Goal: Task Accomplishment & Management: Complete application form

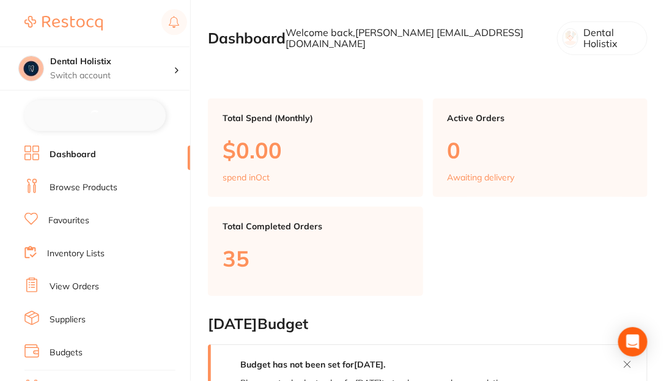
checkbox input "false"
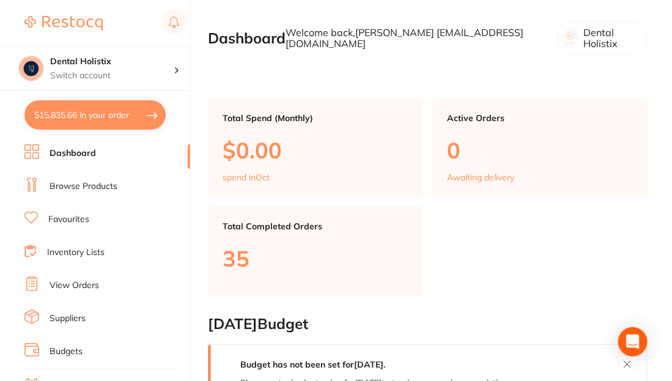
click at [80, 188] on link "Browse Products" at bounding box center [84, 186] width 68 height 12
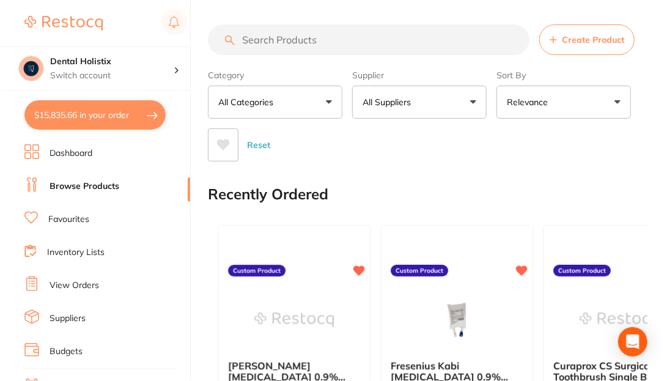
click at [616, 138] on div "Reset" at bounding box center [423, 140] width 430 height 43
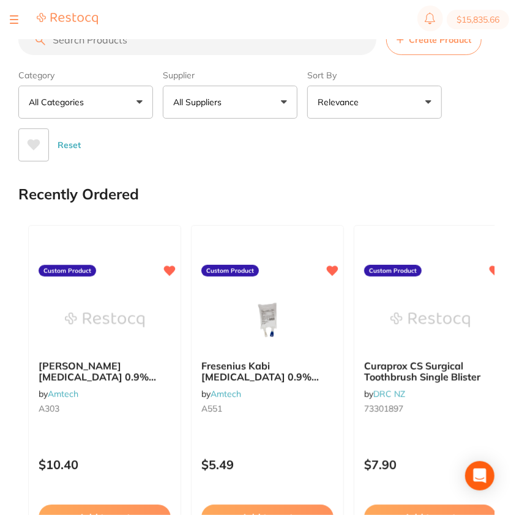
click at [429, 45] on button "Create Product" at bounding box center [433, 39] width 95 height 31
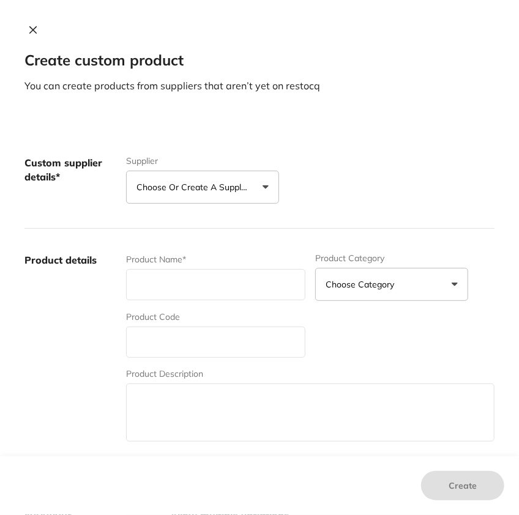
click at [228, 188] on p "Choose or create a supplier" at bounding box center [194, 187] width 116 height 12
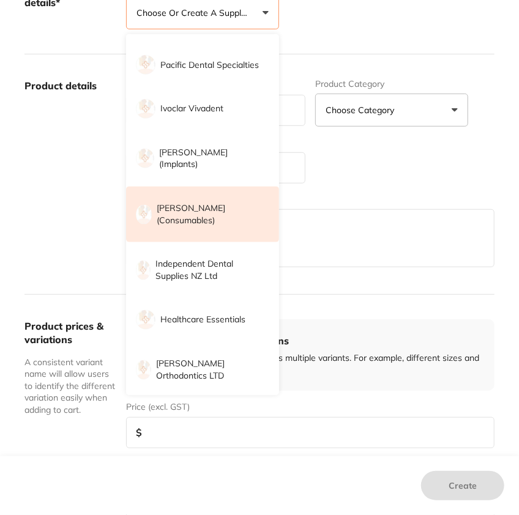
scroll to position [426, 0]
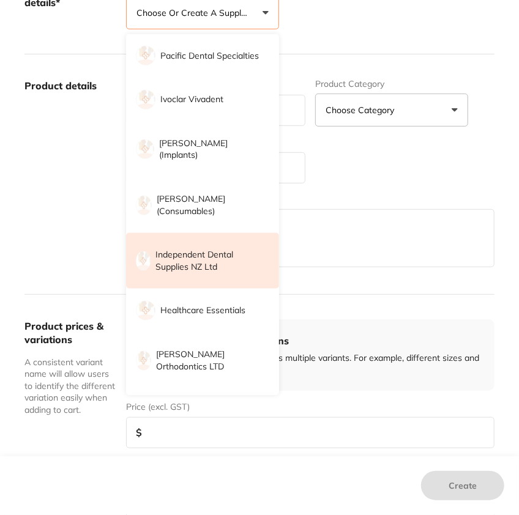
click at [224, 262] on p "Independent Dental Supplies NZ Ltd" at bounding box center [208, 261] width 106 height 24
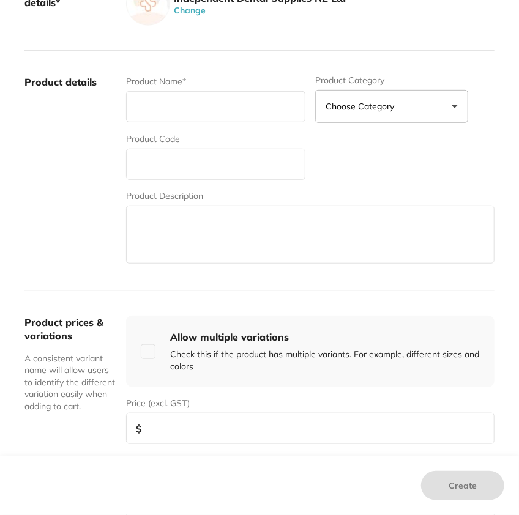
click at [61, 142] on label "Product details" at bounding box center [70, 170] width 92 height 191
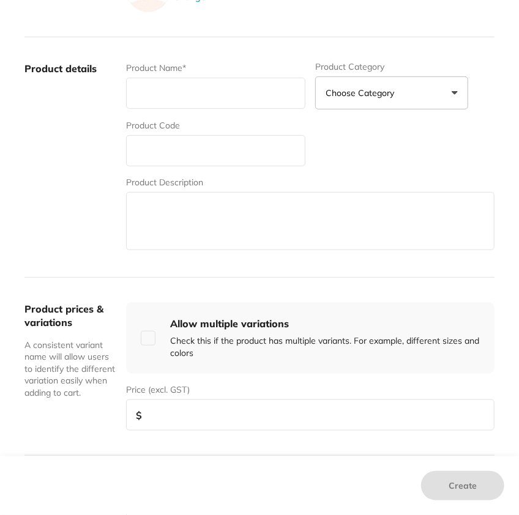
scroll to position [191, 0]
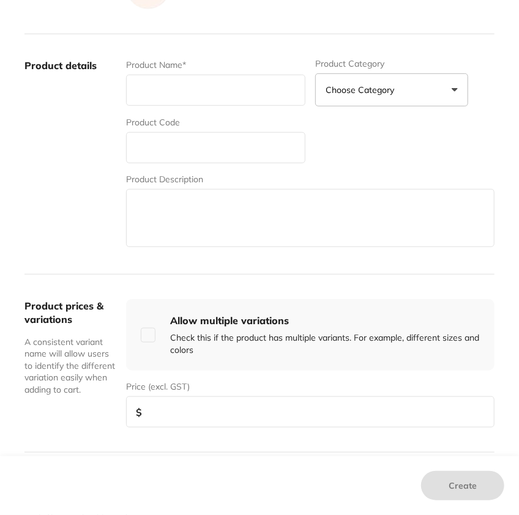
click at [166, 84] on input "text" at bounding box center [215, 90] width 179 height 31
paste input "HYPOCHLOR 4% CARTRIDGE (2.25L)"
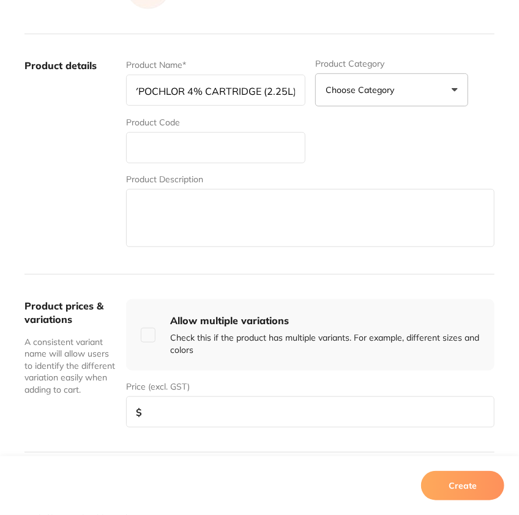
type input "HYPOCHLOR 4% CARTRIDGE (2.25L)"
click at [220, 144] on input "text" at bounding box center [215, 147] width 179 height 31
paste input "DL0611"
type input "DL0611"
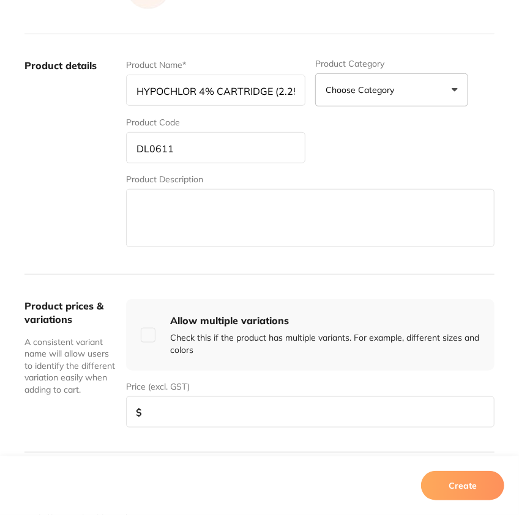
click at [68, 187] on label "Product details" at bounding box center [70, 154] width 92 height 191
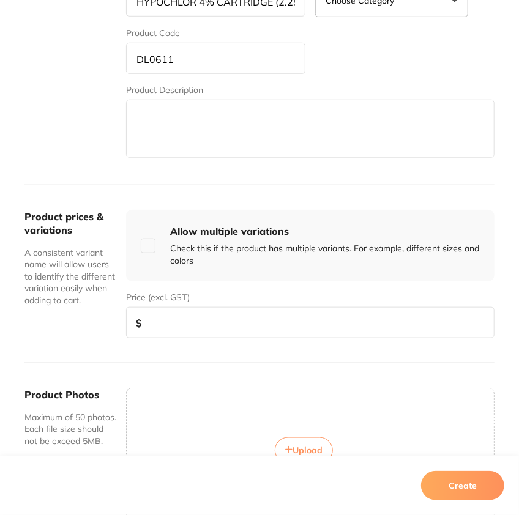
scroll to position [283, 0]
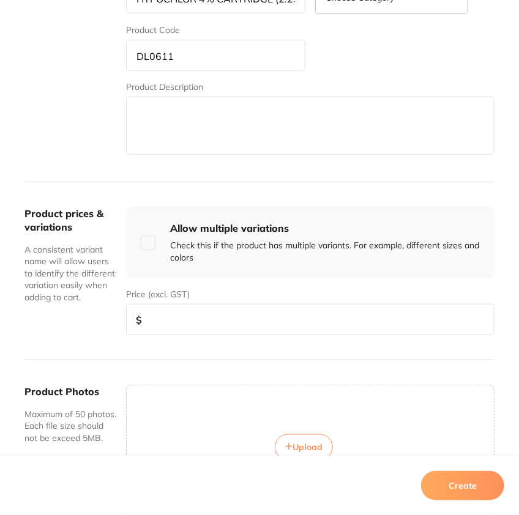
click at [207, 321] on input "number" at bounding box center [310, 319] width 368 height 31
type input "29.30"
click at [96, 312] on div "Product prices & variations A consistent variant name will allow users to ident…" at bounding box center [70, 271] width 92 height 129
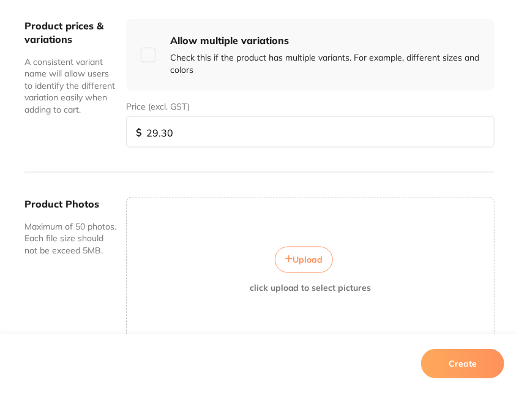
scroll to position [473, 0]
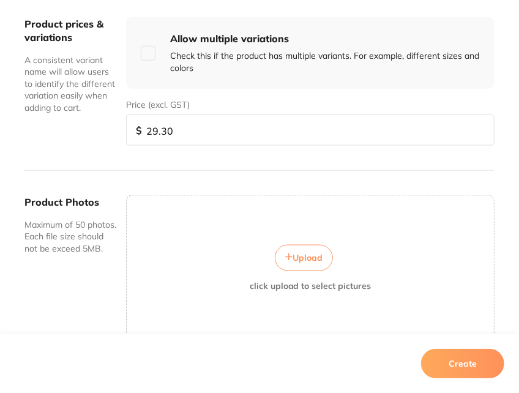
click at [475, 363] on button "Create" at bounding box center [462, 363] width 83 height 29
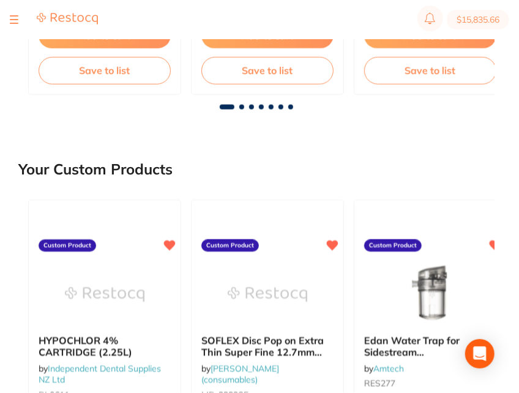
click at [308, 137] on main "Create Product Category All Categories All Categories No categories found Clear…" at bounding box center [268, 285] width 500 height 1534
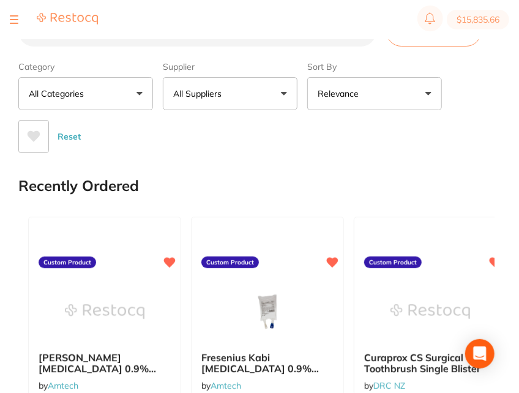
scroll to position [0, 0]
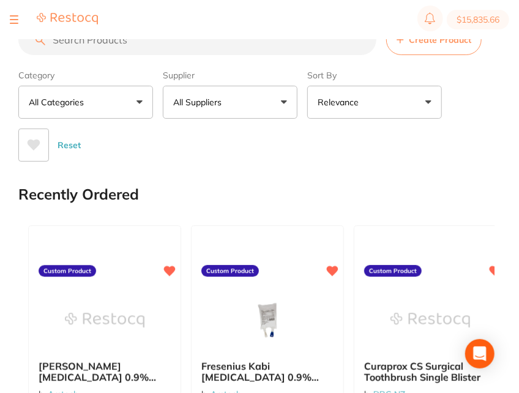
click at [251, 110] on button "All Suppliers" at bounding box center [230, 102] width 135 height 33
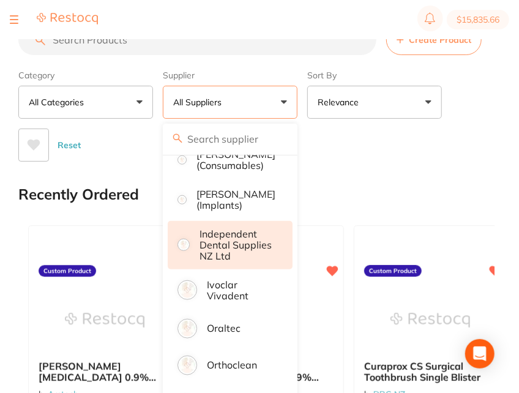
scroll to position [449, 0]
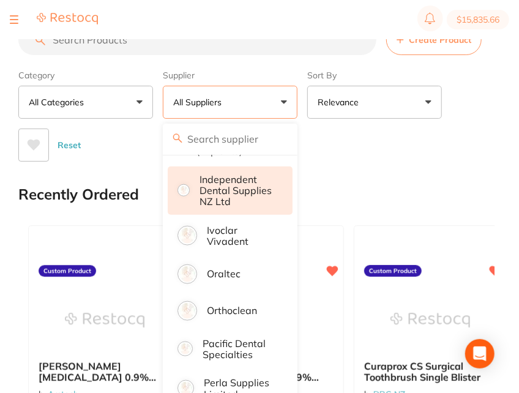
click at [262, 207] on p "Independent Dental Supplies NZ Ltd" at bounding box center [237, 191] width 76 height 34
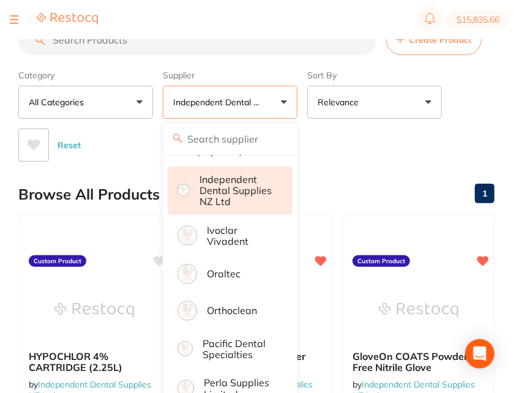
click at [457, 137] on div "Reset" at bounding box center [251, 140] width 466 height 43
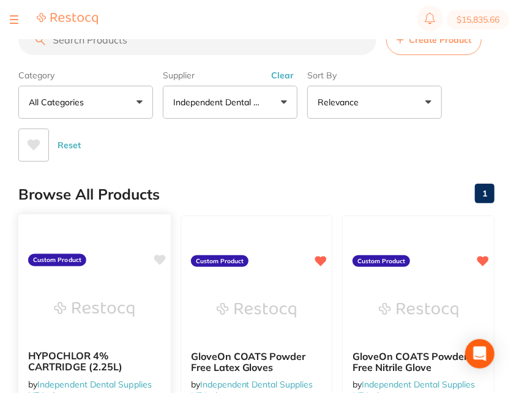
click at [161, 258] on icon at bounding box center [160, 259] width 12 height 10
click at [240, 176] on div "Browse All Products 1" at bounding box center [256, 194] width 476 height 41
click at [292, 157] on div "Reset" at bounding box center [251, 140] width 466 height 43
click at [290, 73] on button "Clear" at bounding box center [282, 75] width 30 height 11
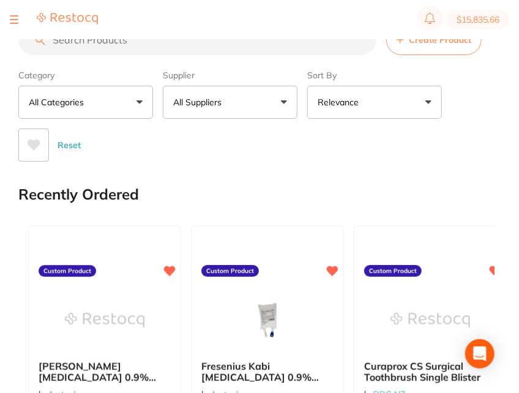
click at [442, 48] on button "Create Product" at bounding box center [433, 39] width 95 height 31
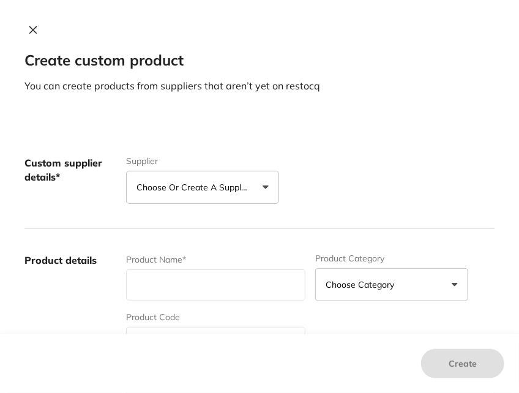
click at [192, 186] on p "Choose or create a supplier" at bounding box center [194, 187] width 116 height 12
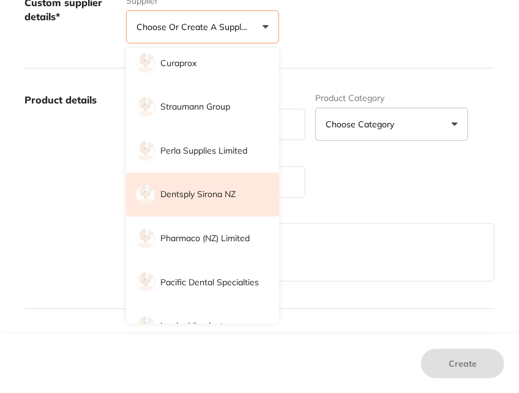
scroll to position [215, 0]
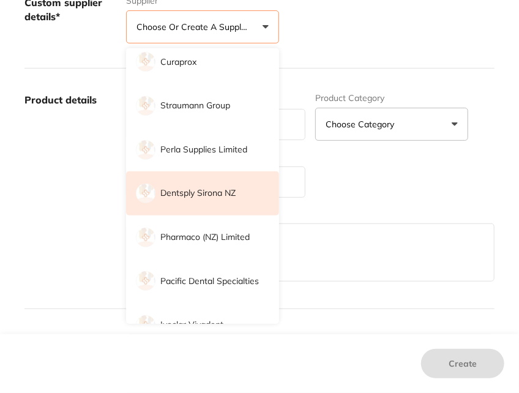
click at [202, 190] on p "Dentsply Sirona NZ" at bounding box center [197, 193] width 75 height 12
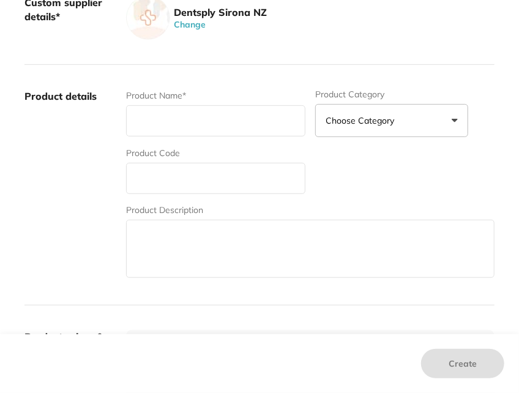
click at [64, 159] on label "Product details" at bounding box center [70, 184] width 92 height 191
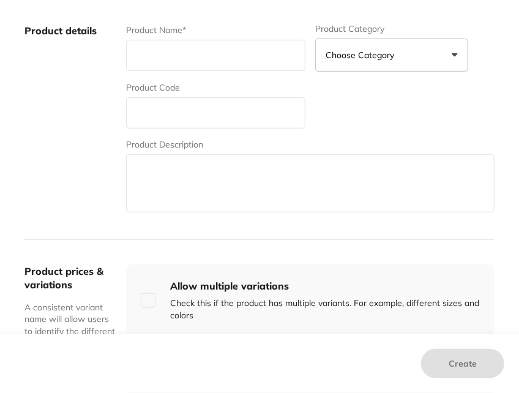
scroll to position [239, 0]
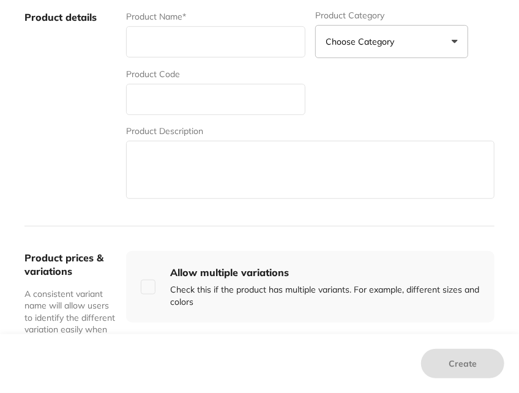
click at [200, 51] on input "text" at bounding box center [215, 41] width 179 height 31
paste input "DENTATEC CEREC/inLab Lubricant 1000ml"
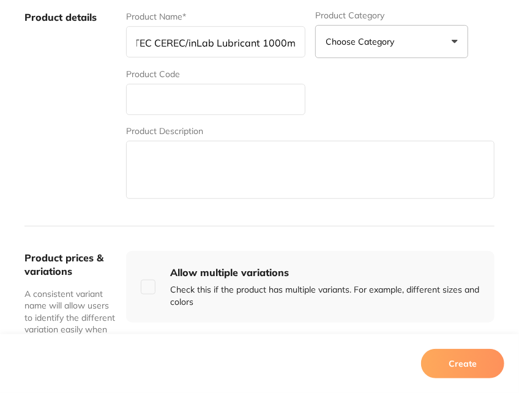
type input "DENTATEC CEREC/inLab Lubricant 1000ml"
click at [176, 119] on div "Product Name* DENTATEC CEREC/inLab Lubricant 1000ml Product Category Choose Cat…" at bounding box center [310, 105] width 368 height 191
click at [174, 102] on input "text" at bounding box center [215, 99] width 179 height 31
click at [169, 101] on input "text" at bounding box center [215, 99] width 179 height 31
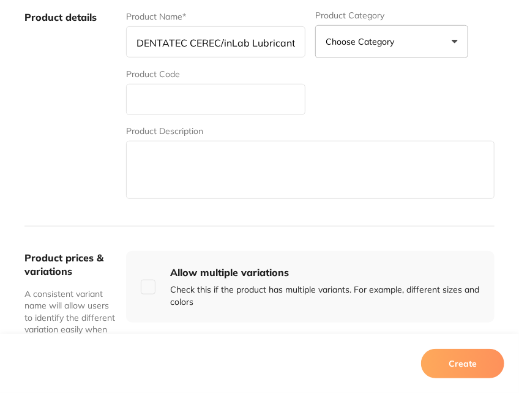
paste input "160.27"
type input "160.27"
click at [162, 100] on input "160.27" at bounding box center [215, 99] width 179 height 31
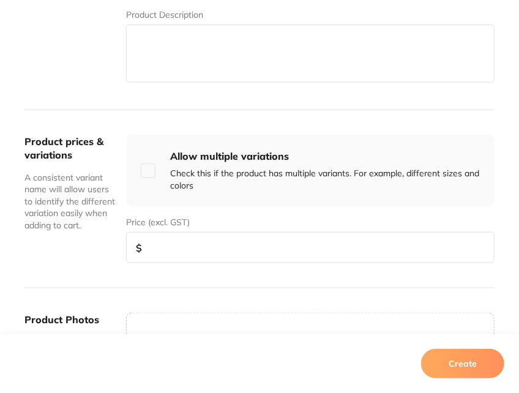
scroll to position [355, 0]
click at [210, 256] on input "number" at bounding box center [310, 247] width 368 height 31
paste input "160.27"
type input "160.27"
click at [56, 116] on div "Product prices & variations A consistent variant name will allow users to ident…" at bounding box center [259, 199] width 470 height 179
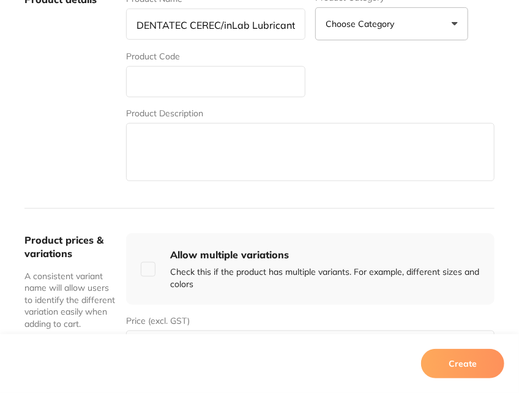
scroll to position [255, 0]
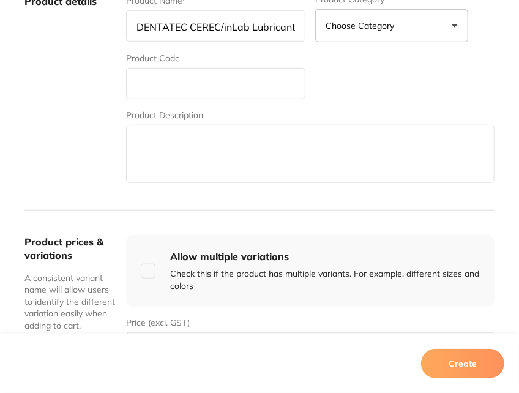
click at [83, 98] on label "Product details" at bounding box center [70, 89] width 92 height 191
click at [170, 98] on div "Product Name* DENTATEC CEREC/inLab Lubricant 1000ml Product Category Choose Cat…" at bounding box center [310, 89] width 368 height 191
click at [171, 91] on input "text" at bounding box center [215, 83] width 179 height 31
click at [187, 78] on input "text" at bounding box center [215, 83] width 179 height 31
paste input "5809640"
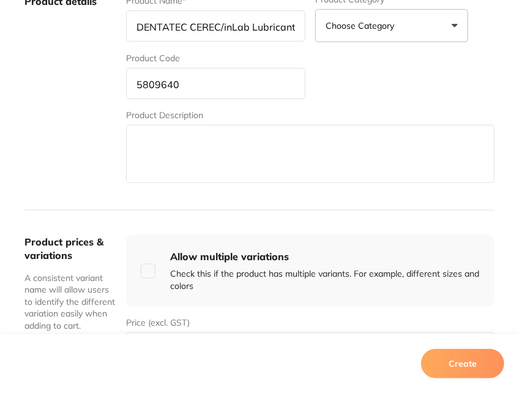
type input "5809640"
drag, startPoint x: 65, startPoint y: 89, endPoint x: 75, endPoint y: 106, distance: 19.2
click at [65, 89] on label "Product details" at bounding box center [70, 89] width 92 height 191
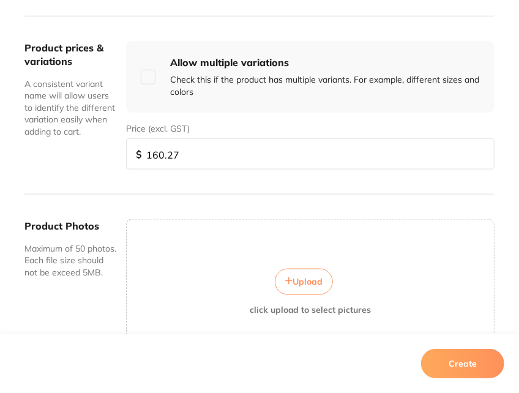
scroll to position [449, 0]
click at [472, 360] on button "Create" at bounding box center [462, 363] width 83 height 29
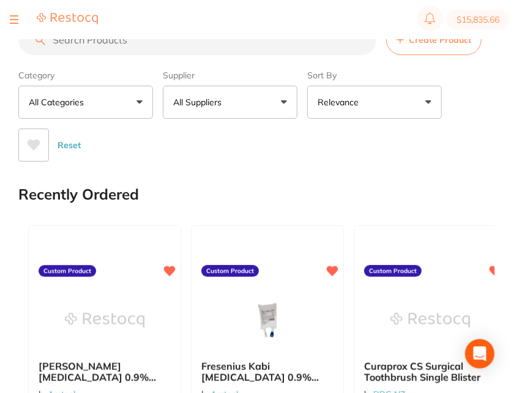
click at [236, 103] on button "All Suppliers" at bounding box center [230, 102] width 135 height 33
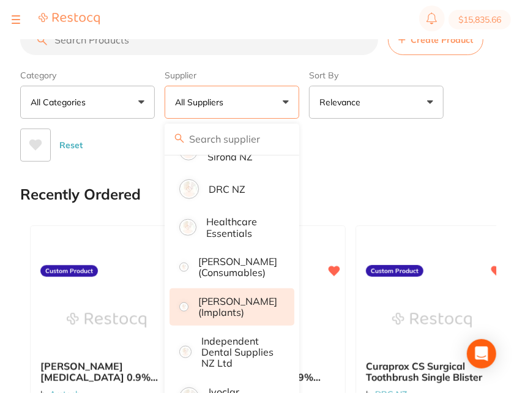
scroll to position [274, 0]
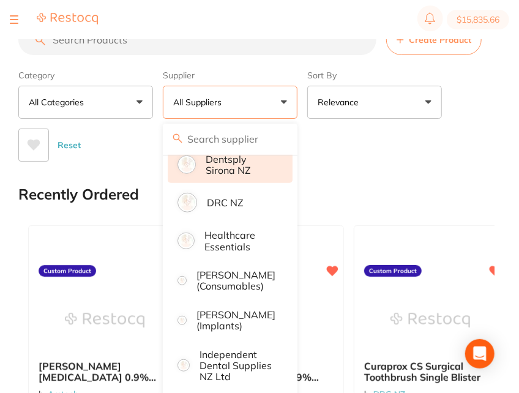
click at [250, 176] on p "Dentsply Sirona NZ" at bounding box center [240, 165] width 70 height 23
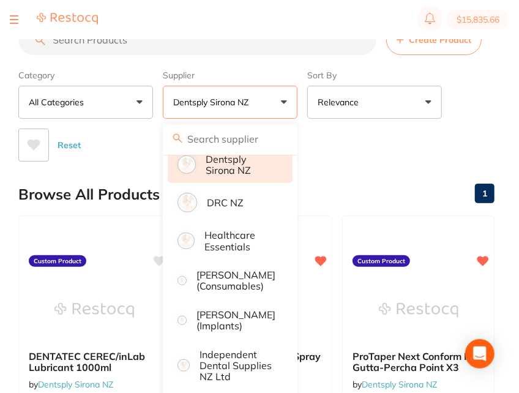
click at [451, 146] on div "Reset" at bounding box center [251, 140] width 466 height 43
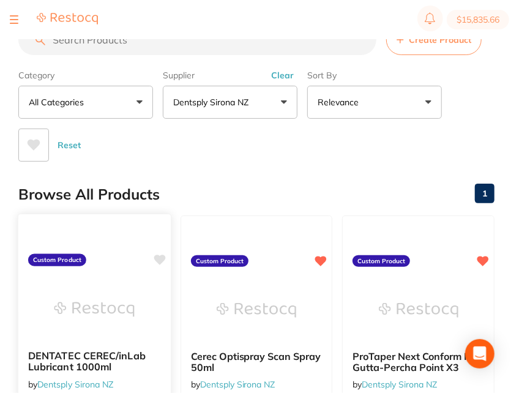
click at [160, 259] on icon at bounding box center [160, 259] width 12 height 10
click at [268, 156] on div "Reset" at bounding box center [251, 140] width 466 height 43
click at [289, 76] on button "Clear" at bounding box center [282, 75] width 30 height 11
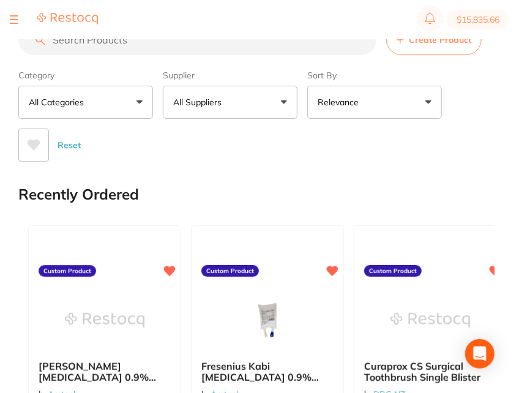
click at [490, 117] on div "Category All Categories All Categories No categories found Clear Category false…" at bounding box center [256, 113] width 476 height 97
click at [442, 39] on section "$15,835.66" at bounding box center [259, 19] width 519 height 39
click at [420, 42] on span "Create Product" at bounding box center [440, 40] width 62 height 10
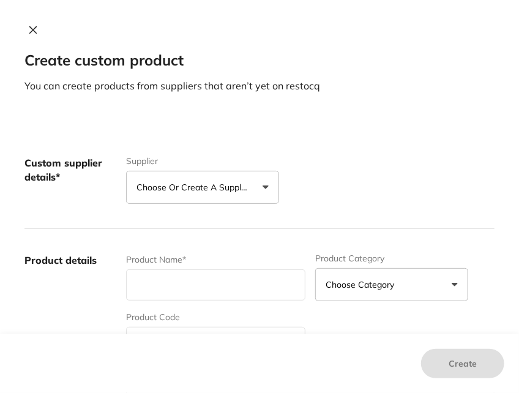
click at [28, 28] on icon at bounding box center [33, 30] width 10 height 10
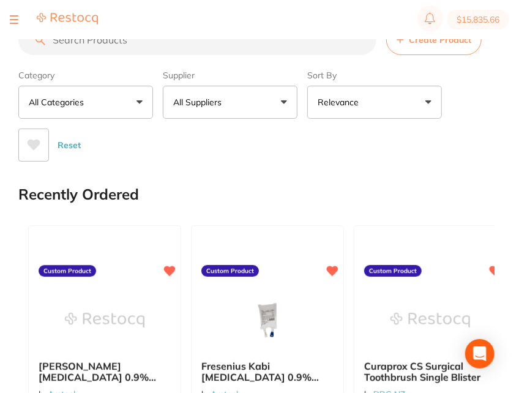
click at [413, 106] on button "Relevance" at bounding box center [374, 102] width 135 height 33
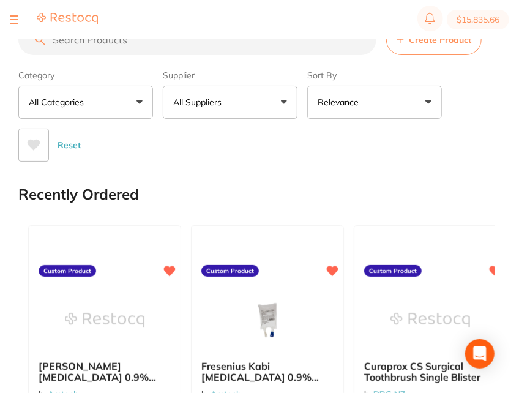
click at [278, 93] on button "All Suppliers" at bounding box center [230, 102] width 135 height 33
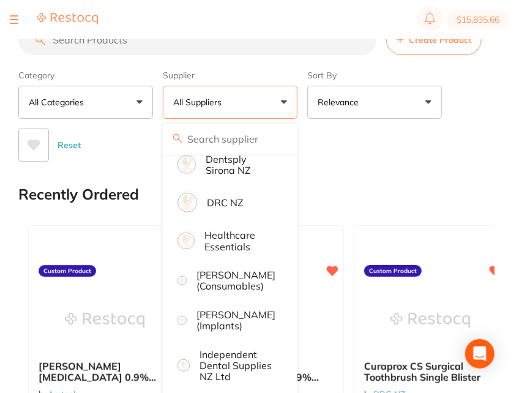
click at [191, 44] on input "search" at bounding box center [197, 39] width 358 height 31
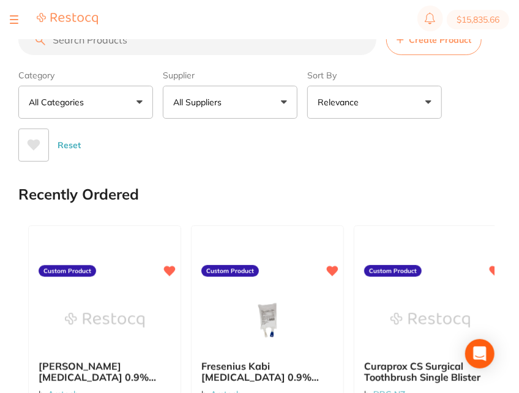
click at [203, 47] on input "search" at bounding box center [197, 39] width 358 height 31
paste input "5809640"
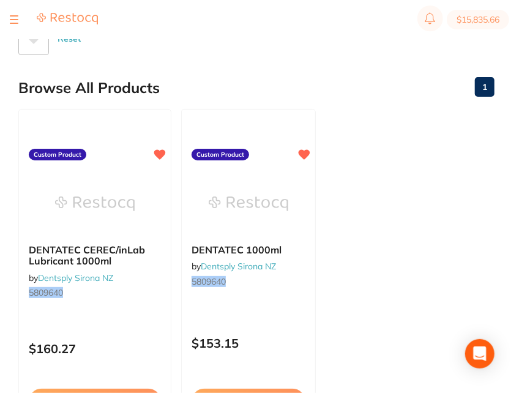
scroll to position [107, 0]
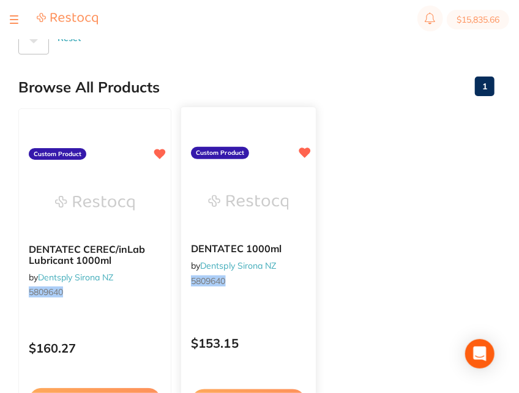
click at [204, 198] on div at bounding box center [248, 202] width 135 height 62
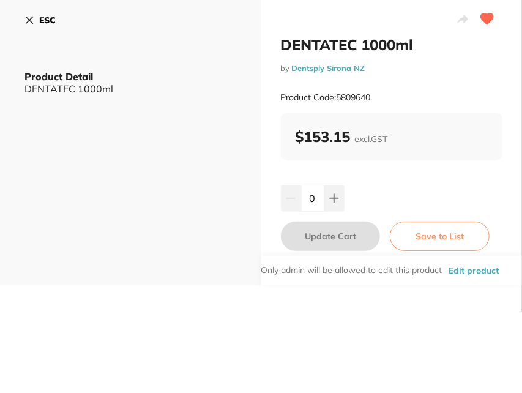
click at [490, 17] on icon at bounding box center [487, 18] width 13 height 11
click at [470, 273] on button "Edit product" at bounding box center [473, 270] width 57 height 29
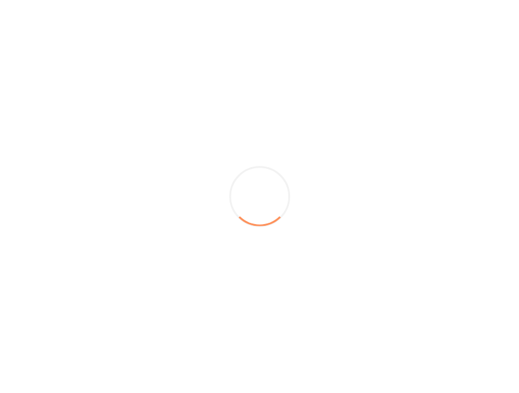
scroll to position [107, 0]
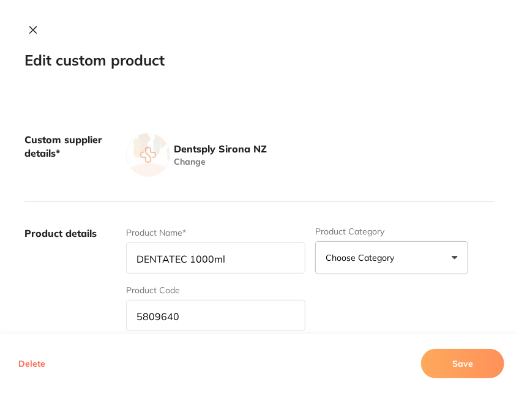
click at [25, 364] on button "Delete" at bounding box center [32, 363] width 34 height 29
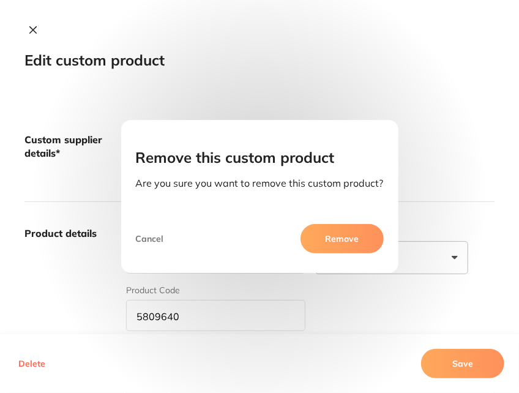
click at [348, 256] on aside "Remove" at bounding box center [338, 243] width 89 height 39
click at [350, 245] on button "Remove" at bounding box center [341, 238] width 83 height 29
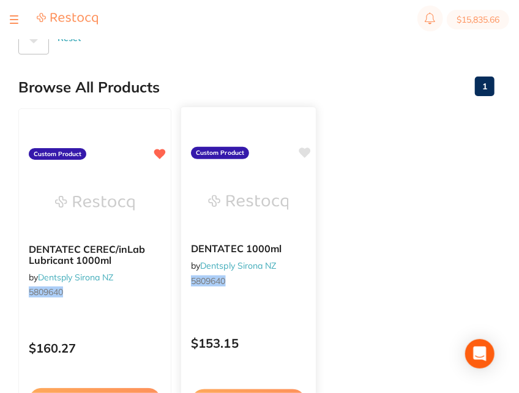
click at [237, 181] on img at bounding box center [248, 202] width 80 height 62
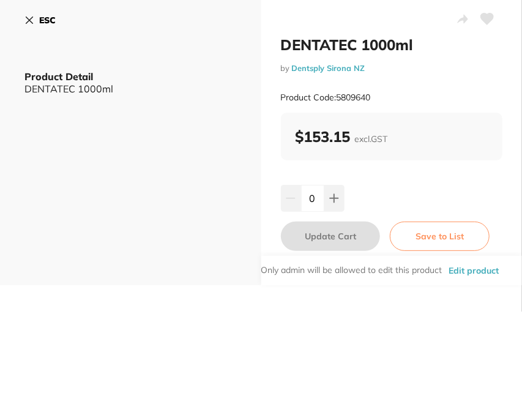
click at [467, 267] on button "Edit product" at bounding box center [473, 270] width 57 height 29
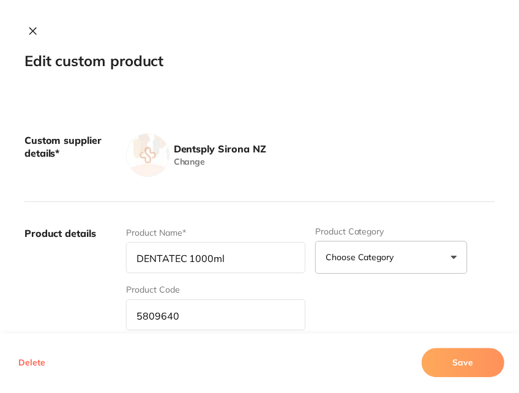
scroll to position [107, 0]
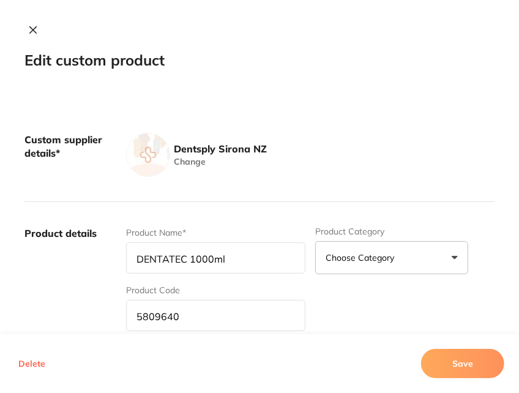
click at [15, 368] on button "Delete" at bounding box center [32, 363] width 34 height 29
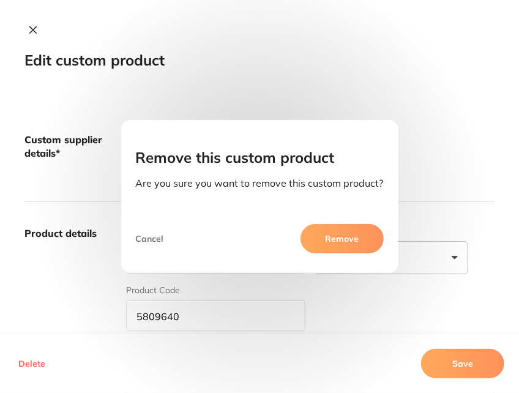
click at [320, 246] on button "Remove" at bounding box center [341, 238] width 83 height 29
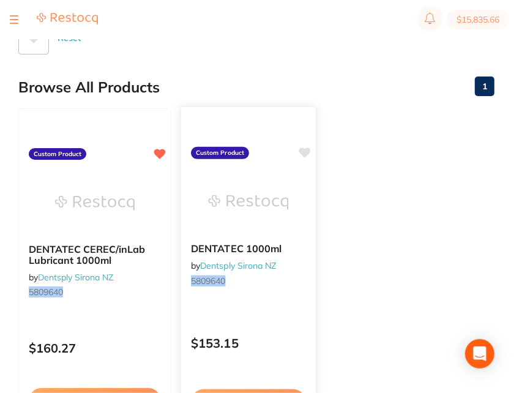
click at [240, 208] on img at bounding box center [248, 202] width 80 height 62
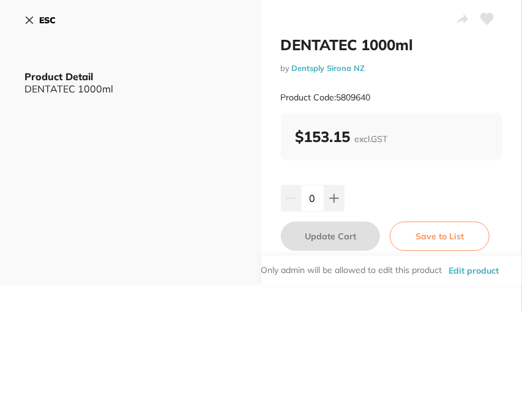
click at [473, 256] on button "Edit product" at bounding box center [473, 270] width 57 height 29
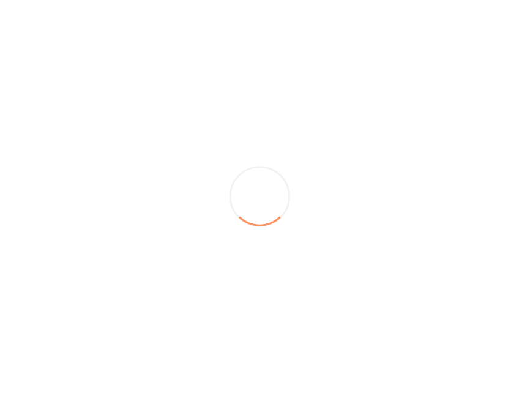
scroll to position [107, 0]
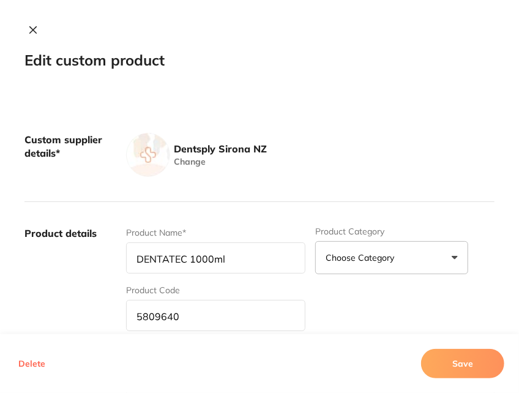
click at [21, 358] on button "Delete" at bounding box center [32, 363] width 34 height 29
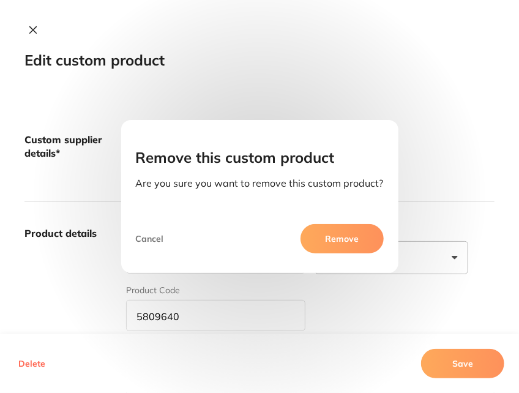
click at [364, 239] on button "Remove" at bounding box center [341, 238] width 83 height 29
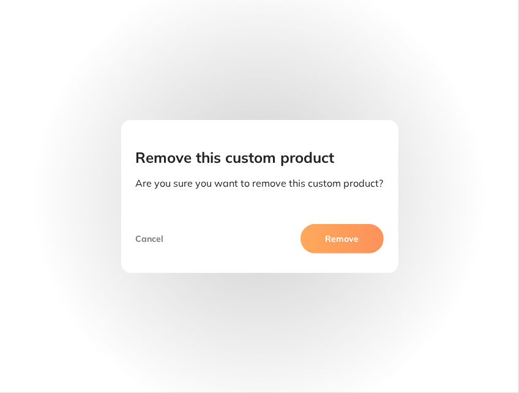
click at [345, 248] on button "Remove" at bounding box center [341, 238] width 83 height 29
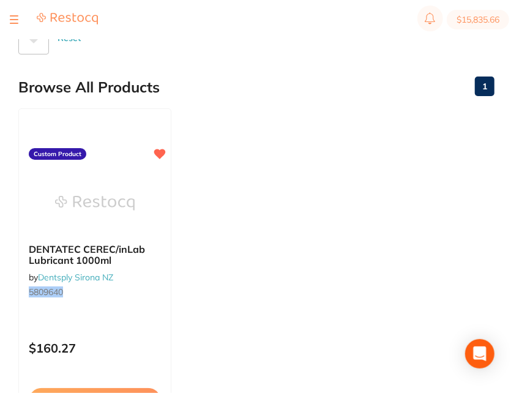
click at [345, 189] on ul "DENTATEC CEREC/inLab Lubricant 1000ml by Dentsply Sirona NZ 5809640 Custom Prod…" at bounding box center [256, 284] width 476 height 352
click at [273, 134] on ul "DENTATEC CEREC/inLab Lubricant 1000ml by Dentsply Sirona NZ 5809640 Custom Prod…" at bounding box center [256, 284] width 476 height 352
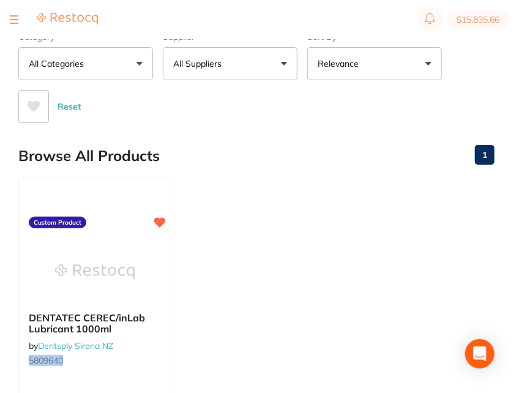
scroll to position [0, 0]
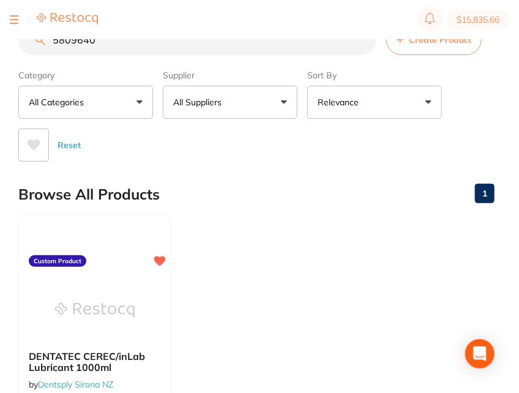
click at [202, 43] on input "5809640" at bounding box center [197, 39] width 358 height 31
paste input "DL0611"
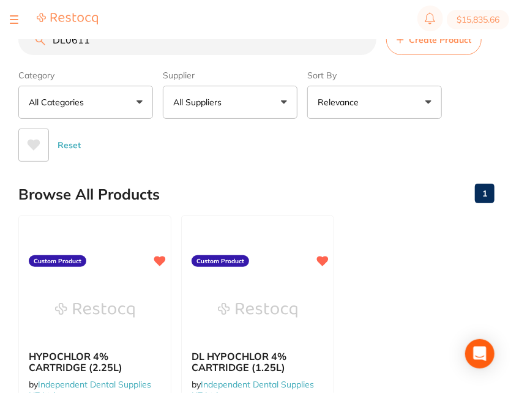
click at [423, 177] on div "Browse All Products 1" at bounding box center [256, 194] width 476 height 41
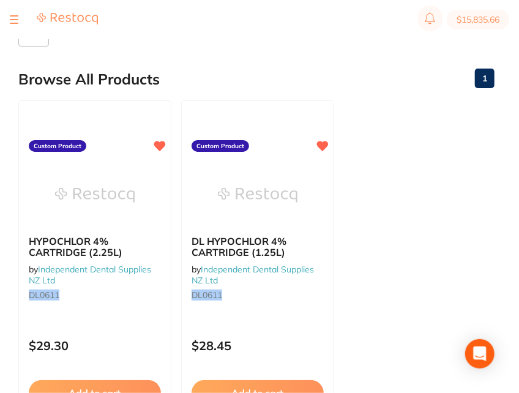
scroll to position [172, 0]
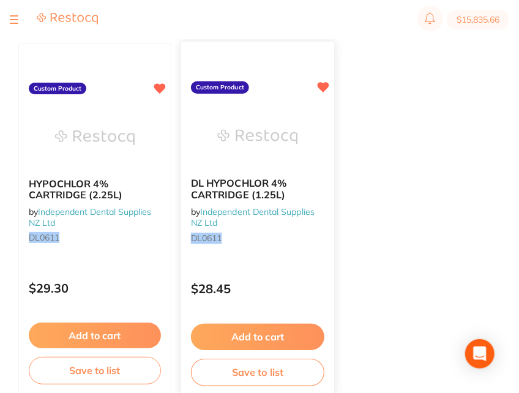
click at [321, 87] on icon at bounding box center [323, 87] width 12 height 10
click at [291, 119] on img at bounding box center [257, 137] width 80 height 62
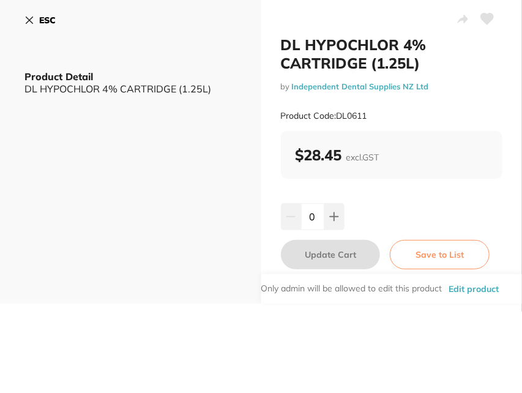
click at [465, 284] on button "Edit product" at bounding box center [473, 288] width 57 height 29
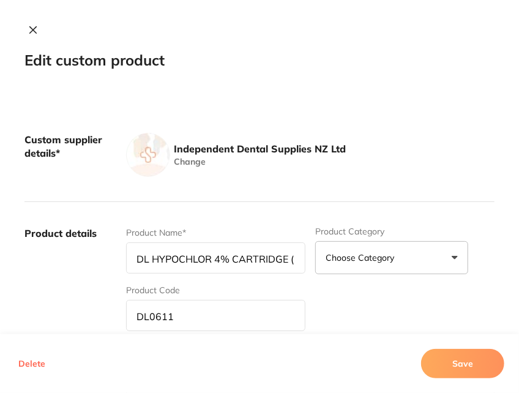
click at [37, 368] on button "Delete" at bounding box center [32, 363] width 34 height 29
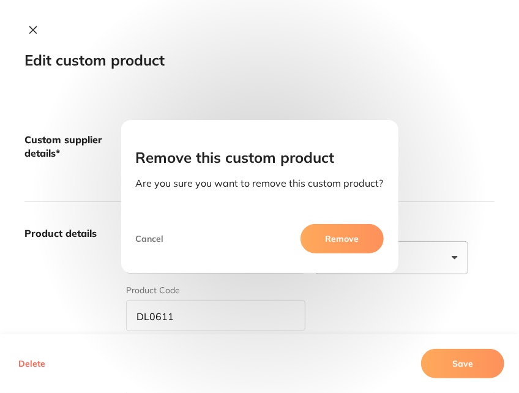
click at [324, 236] on button "Remove" at bounding box center [341, 238] width 83 height 29
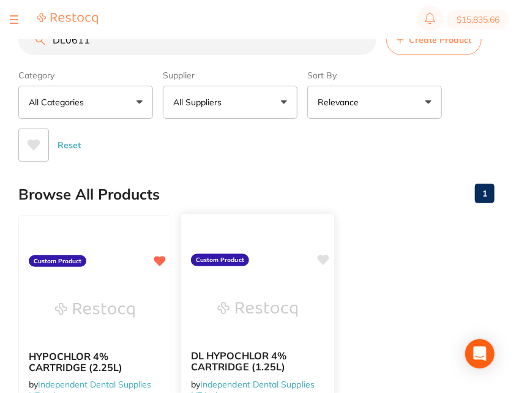
click at [310, 317] on div at bounding box center [257, 309] width 153 height 62
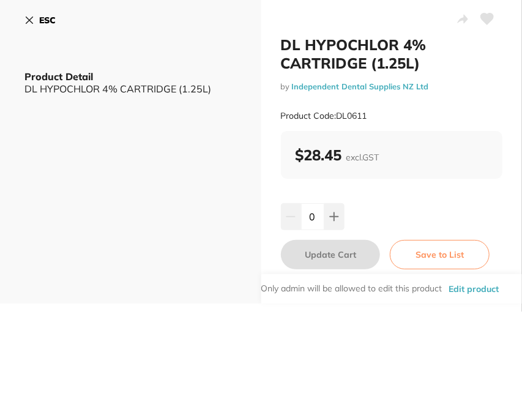
click at [469, 284] on button "Edit product" at bounding box center [473, 288] width 57 height 29
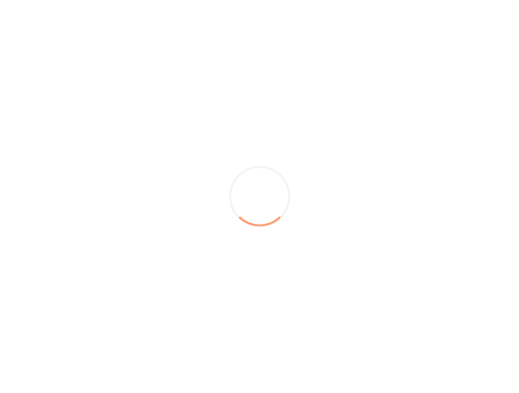
scroll to position [172, 0]
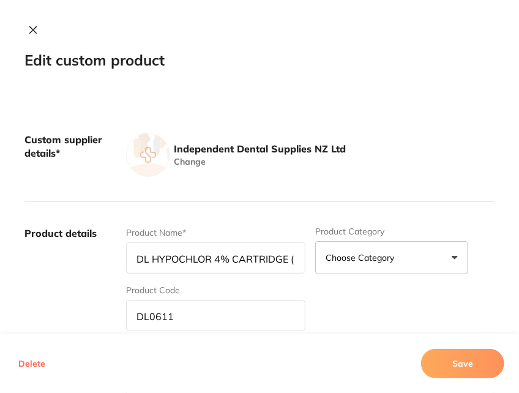
click at [27, 367] on button "Delete" at bounding box center [32, 363] width 34 height 29
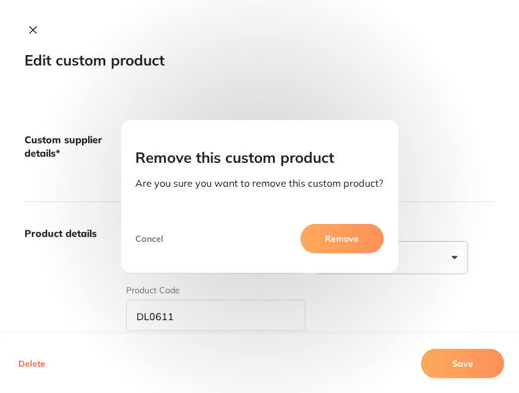
click at [361, 240] on button "Remove" at bounding box center [341, 238] width 83 height 29
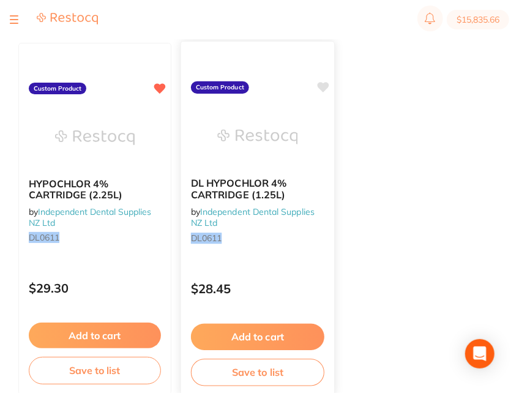
click at [270, 246] on div "DL HYPOCHLOR 4% CARTRIDGE (1.25L) by Independent Dental Supplies NZ Ltd DL0611" at bounding box center [257, 213] width 153 height 90
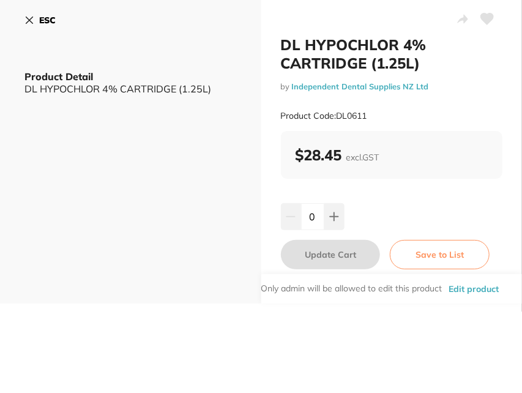
click at [468, 280] on button "Edit product" at bounding box center [473, 288] width 57 height 29
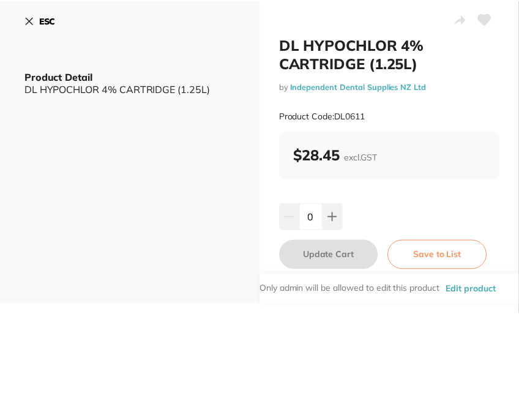
scroll to position [172, 0]
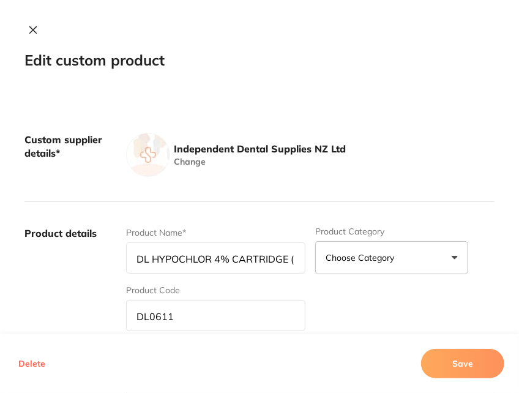
click at [23, 360] on button "Delete" at bounding box center [32, 363] width 34 height 29
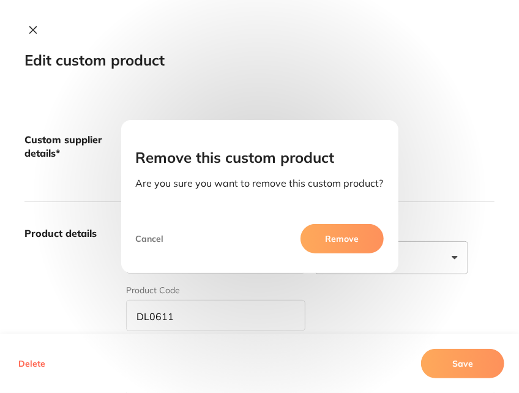
click at [331, 239] on button "Remove" at bounding box center [341, 238] width 83 height 29
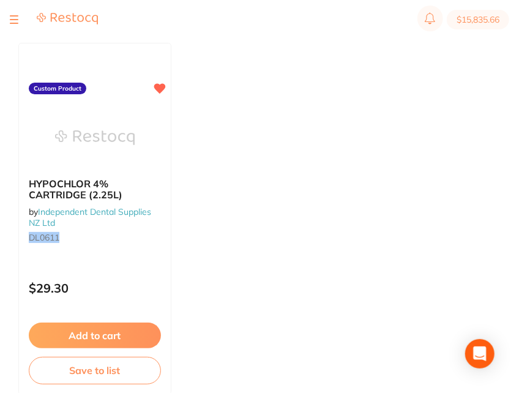
click at [287, 235] on ul "HYPOCHLOR 4% CARTRIDGE (2.25L) by Independent Dental Supplies NZ Ltd DL0611 Cus…" at bounding box center [256, 219] width 476 height 352
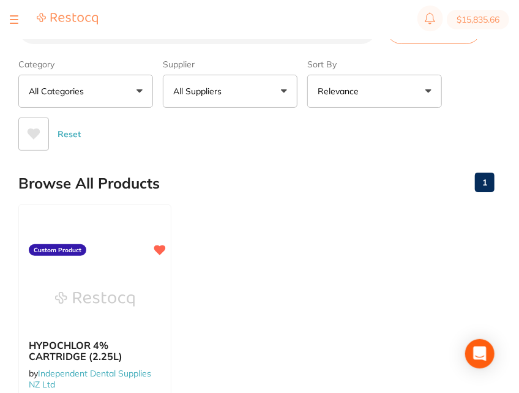
scroll to position [0, 0]
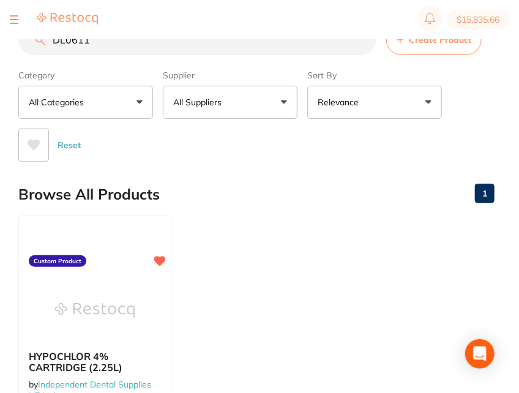
click at [177, 47] on input "DL0611" at bounding box center [197, 39] width 358 height 31
paste input "G882E"
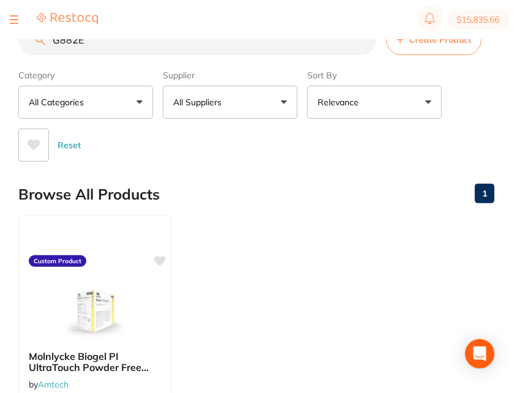
click at [187, 41] on input "G882E" at bounding box center [197, 39] width 358 height 31
paste input "4"
type input "G884E"
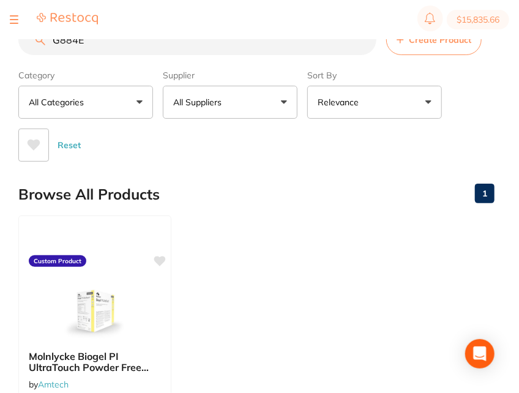
click at [265, 223] on ul "Molnlycke Biogel PI UltraTouch Powder Free Latex Free Sterile Gloves Size 7.5 B…" at bounding box center [256, 391] width 476 height 352
click at [361, 41] on input "G884E" at bounding box center [197, 39] width 358 height 31
click at [453, 59] on section "Create Product Category All Categories All Categories No categories found Clear…" at bounding box center [256, 92] width 476 height 137
click at [450, 54] on button "Create Product" at bounding box center [433, 39] width 95 height 31
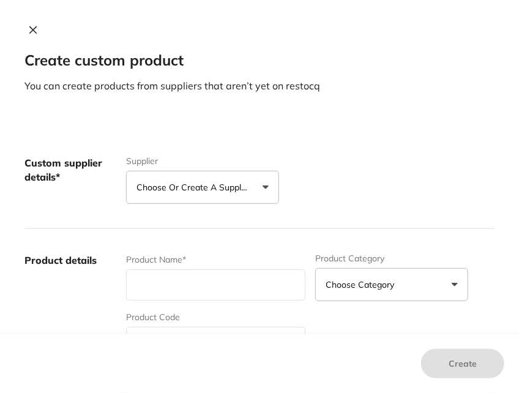
click at [229, 185] on p "Choose or create a supplier" at bounding box center [194, 187] width 116 height 12
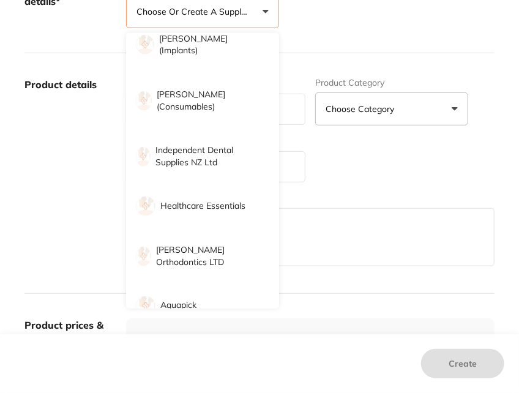
scroll to position [635, 0]
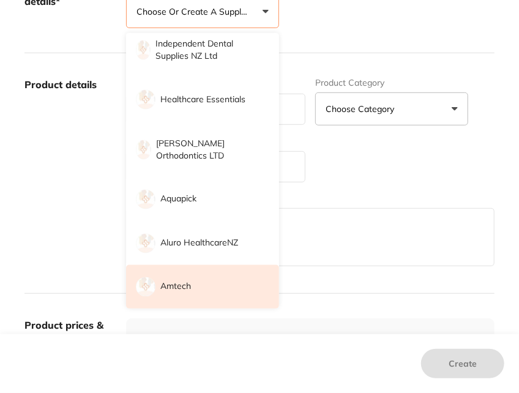
click at [220, 279] on li "Amtech" at bounding box center [202, 287] width 153 height 44
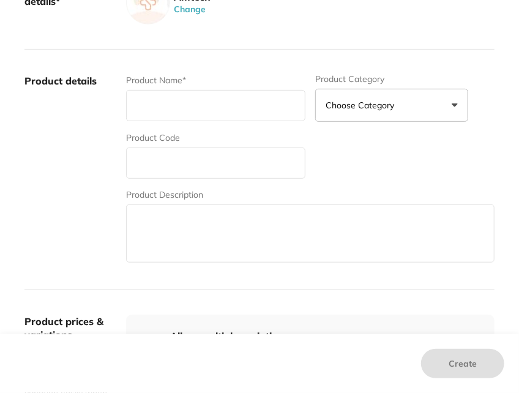
click at [71, 177] on label "Product details" at bounding box center [70, 169] width 92 height 191
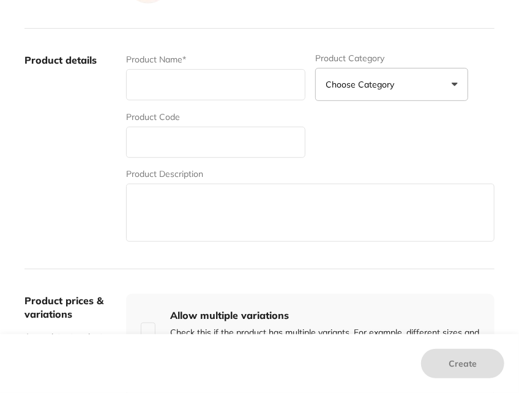
scroll to position [199, 0]
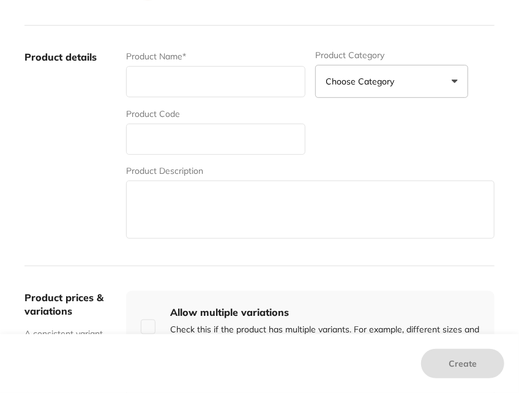
click at [142, 132] on input "text" at bounding box center [215, 139] width 179 height 31
click at [189, 136] on input "text" at bounding box center [215, 139] width 179 height 31
paste input "G884E"
type input "G884E"
click at [152, 73] on input "text" at bounding box center [215, 81] width 179 height 31
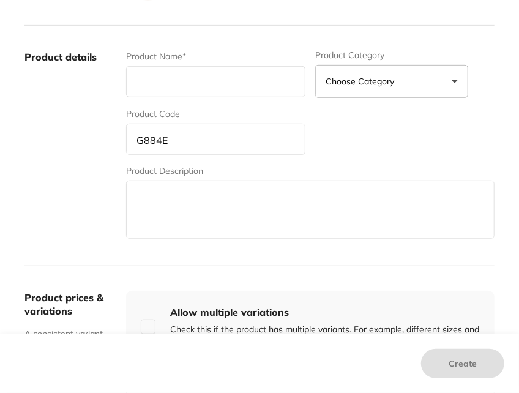
paste input "Molnlycke Biogel PI Ultra Touch Powder free sterile gloves size 7.5"
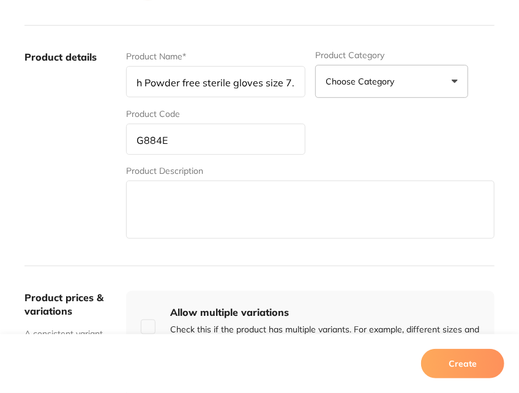
type input "Molnlycke Biogel PI Ultra Touch Powder free sterile gloves size 7.5"
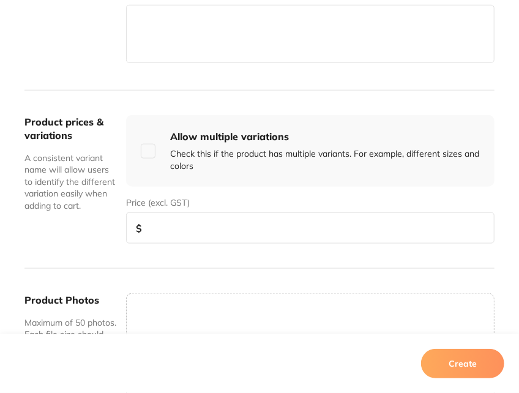
click at [212, 232] on input "number" at bounding box center [310, 227] width 368 height 31
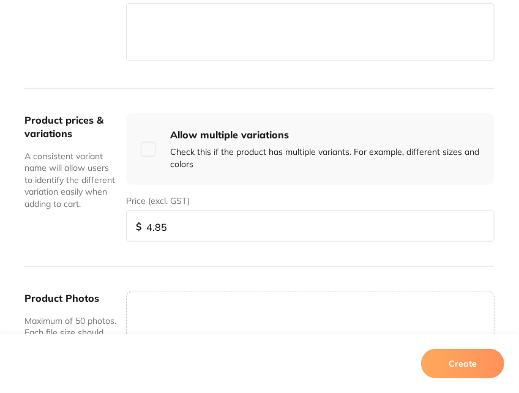
type input "4.85"
click at [466, 360] on button "Create" at bounding box center [462, 363] width 83 height 29
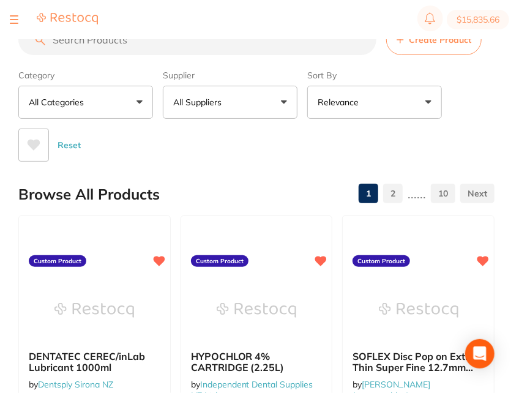
click at [276, 133] on div "Reset" at bounding box center [251, 140] width 466 height 43
click at [408, 53] on button "Create Product" at bounding box center [433, 39] width 95 height 31
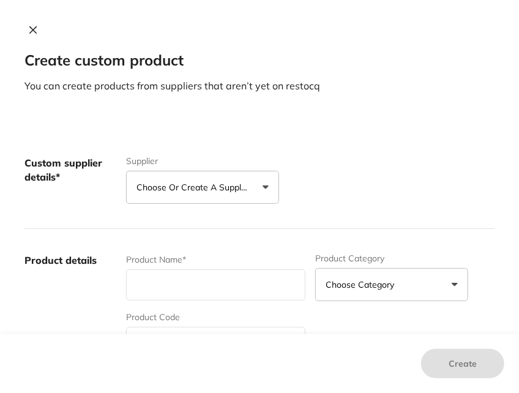
click at [182, 182] on p "Choose or create a supplier" at bounding box center [194, 187] width 116 height 12
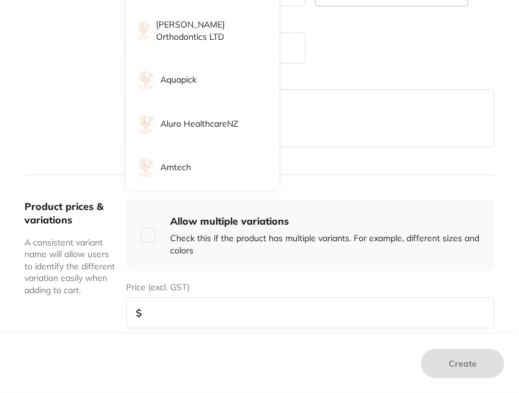
scroll to position [295, 0]
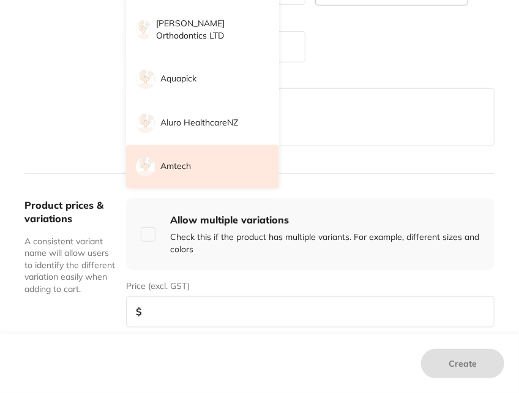
click at [198, 175] on li "Amtech" at bounding box center [202, 167] width 153 height 44
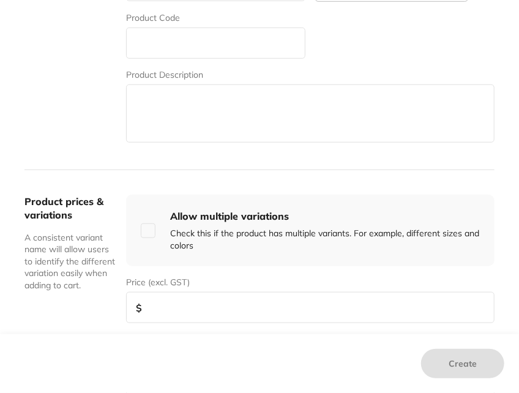
click at [99, 147] on div "Product details Product Name* Product Category Choose Category 3d Printing Anae…" at bounding box center [259, 50] width 470 height 240
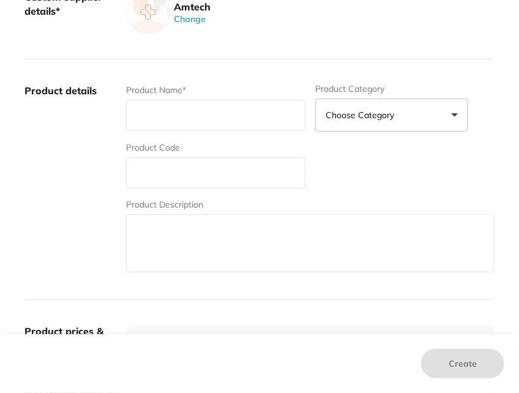
scroll to position [163, 0]
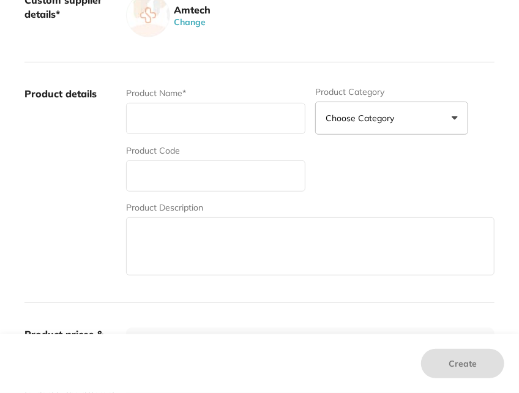
click at [198, 135] on div "Product Name*" at bounding box center [215, 111] width 179 height 48
click at [201, 114] on input "text" at bounding box center [215, 118] width 179 height 31
paste input "Molnlycke Biogel PI Ultra Touch Powder free sterile gloves size 6.5"
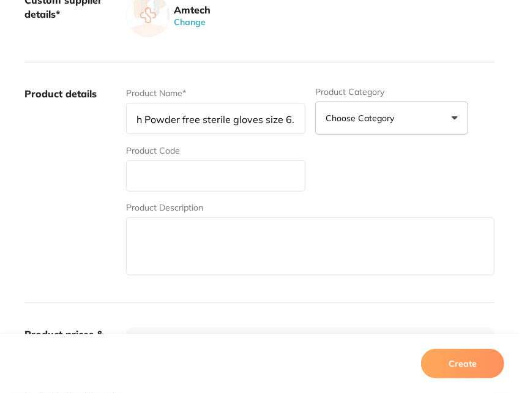
type input "Molnlycke Biogel PI Ultra Touch Powder free sterile gloves size 6.5"
click at [166, 177] on input "text" at bounding box center [215, 175] width 179 height 31
paste input "G882E"
type input "G882E"
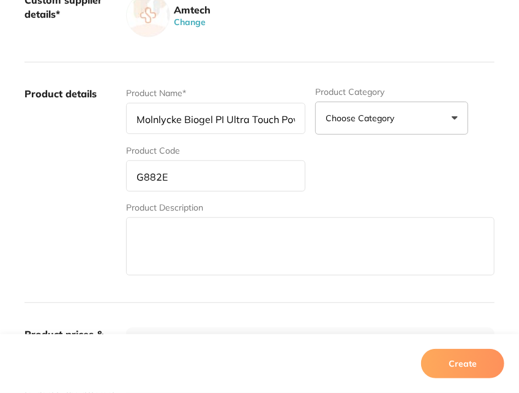
click at [60, 171] on label "Product details" at bounding box center [70, 182] width 92 height 191
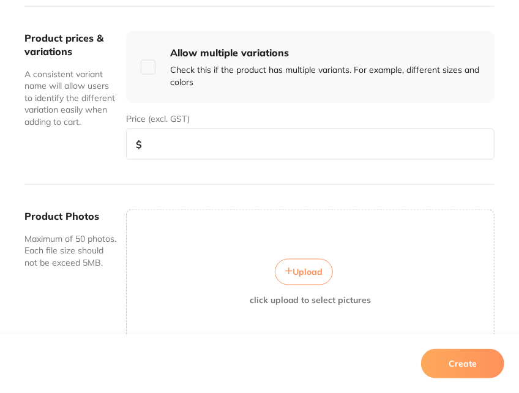
scroll to position [460, 0]
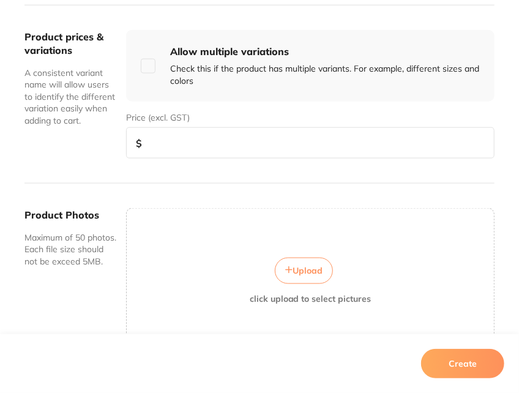
click at [200, 141] on input "number" at bounding box center [310, 142] width 368 height 31
type input "4.85"
click at [461, 359] on button "Create" at bounding box center [462, 363] width 83 height 29
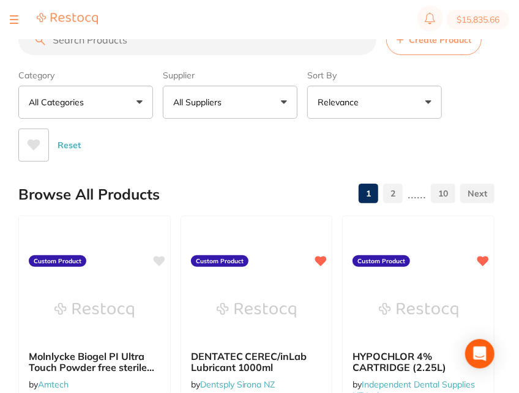
click at [214, 101] on p "All Suppliers" at bounding box center [199, 102] width 53 height 12
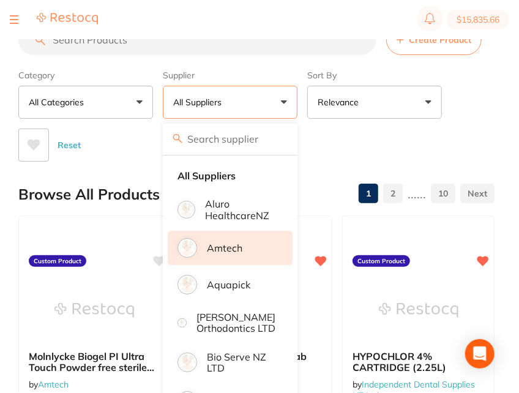
click at [241, 260] on li "Amtech" at bounding box center [230, 248] width 125 height 34
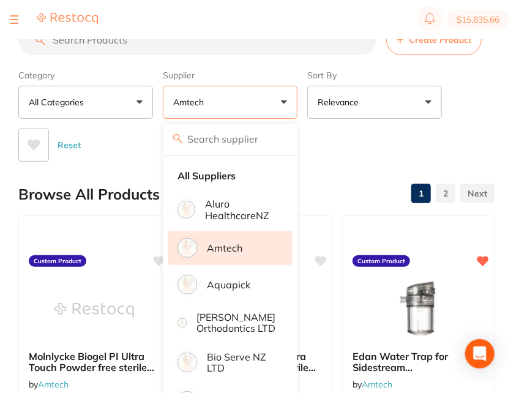
click at [462, 130] on div "Reset" at bounding box center [251, 140] width 466 height 43
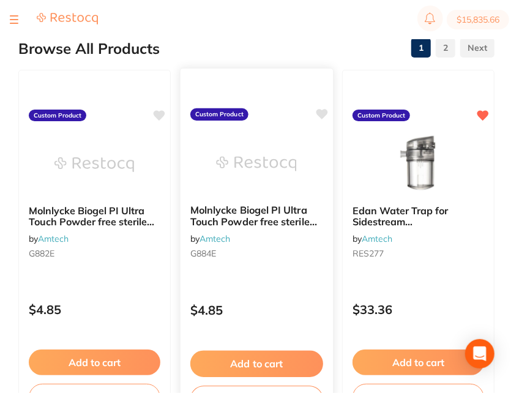
scroll to position [148, 0]
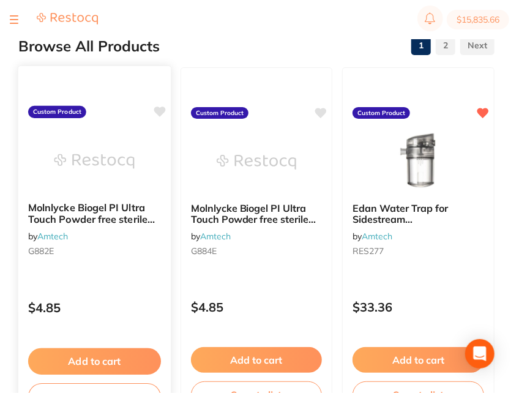
click at [159, 107] on icon at bounding box center [160, 111] width 12 height 10
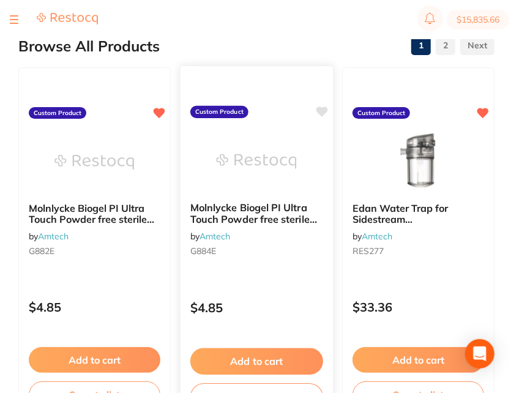
click at [322, 110] on icon at bounding box center [322, 111] width 12 height 10
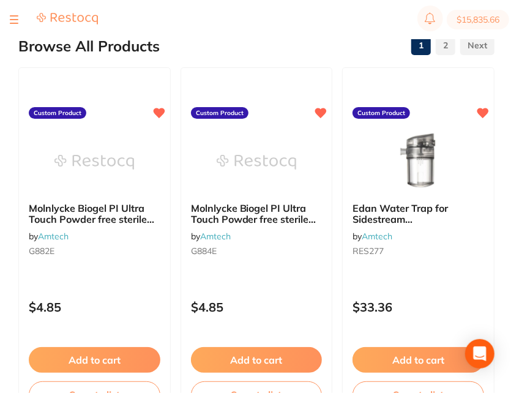
click at [309, 34] on section "$15,835.66" at bounding box center [259, 19] width 519 height 39
click at [318, 39] on div "Browse All Products 1 2" at bounding box center [256, 46] width 476 height 41
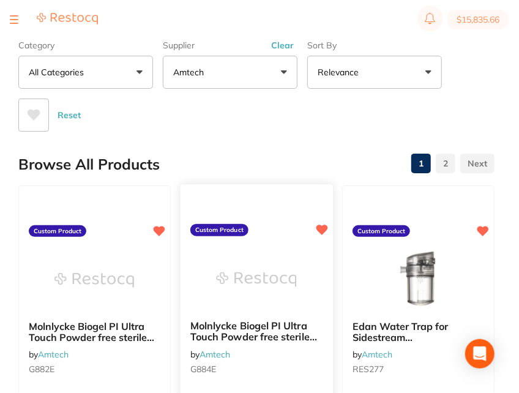
scroll to position [0, 0]
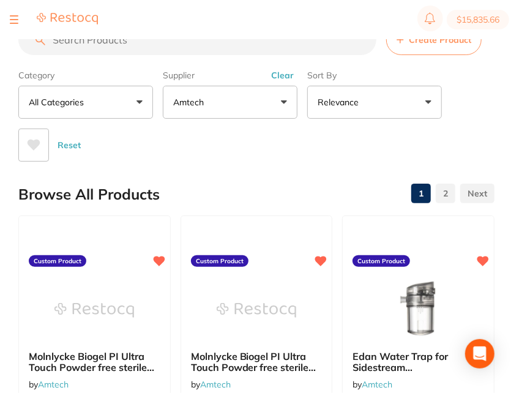
click at [282, 72] on button "Clear" at bounding box center [282, 75] width 30 height 11
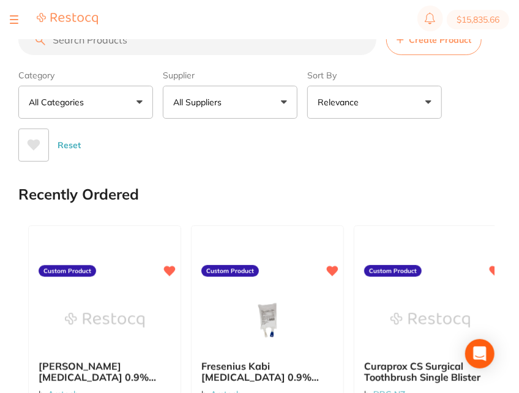
click at [225, 154] on div "Reset" at bounding box center [251, 140] width 466 height 43
click at [420, 159] on div "Reset" at bounding box center [251, 140] width 466 height 43
click at [405, 158] on div "Reset" at bounding box center [251, 140] width 466 height 43
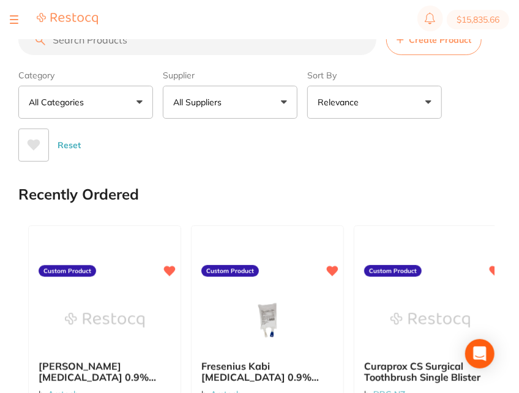
click at [446, 44] on span "Create Product" at bounding box center [440, 40] width 62 height 10
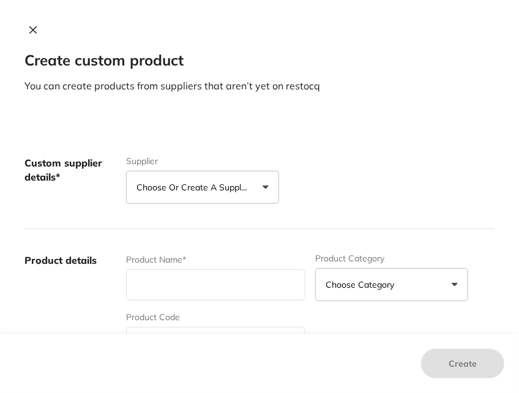
click at [227, 173] on button "Choose or create a supplier" at bounding box center [202, 187] width 153 height 33
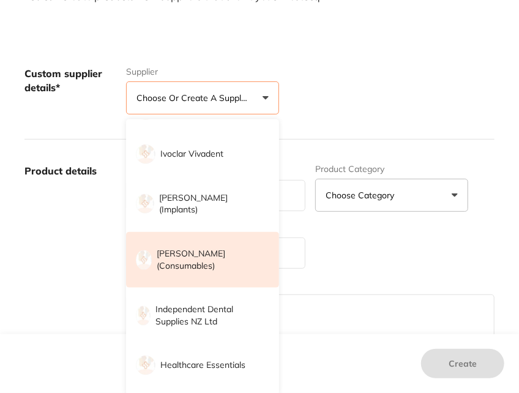
scroll to position [457, 0]
click at [230, 262] on p "Henry Schein Halas (consumables)" at bounding box center [209, 259] width 105 height 24
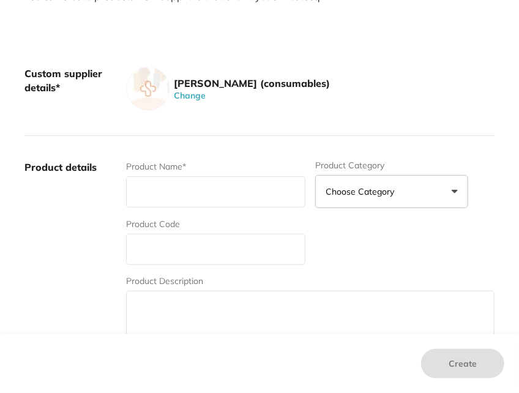
click at [399, 116] on div "Custom supplier details* Henry Schein Halas (consumables) Change" at bounding box center [259, 89] width 470 height 94
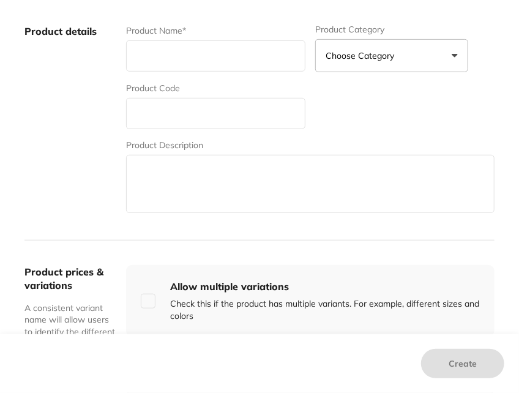
scroll to position [226, 0]
click at [209, 52] on input "text" at bounding box center [215, 55] width 179 height 31
paste input "Filtek Easy Match Composite. Universal caps 20 x 0.2g shade: BRIGHT"
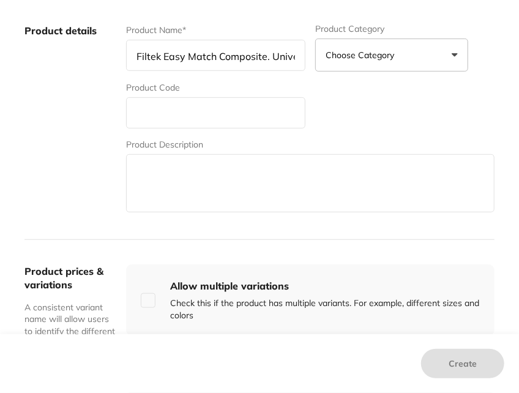
scroll to position [0, 157]
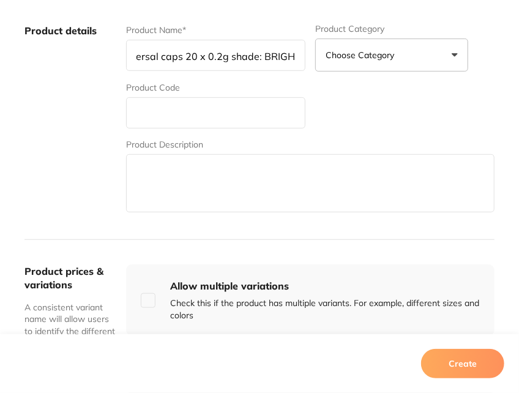
type input "Filtek Easy Match Composite. Universal caps 20 x 0.2g shade: BRIGHT"
click at [198, 120] on input "text" at bounding box center [215, 112] width 179 height 31
paste input "MD-6110B"
type input "MD-6110B"
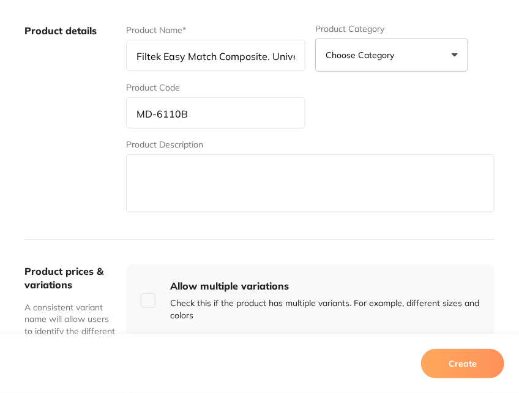
click at [70, 146] on label "Product details" at bounding box center [70, 119] width 92 height 191
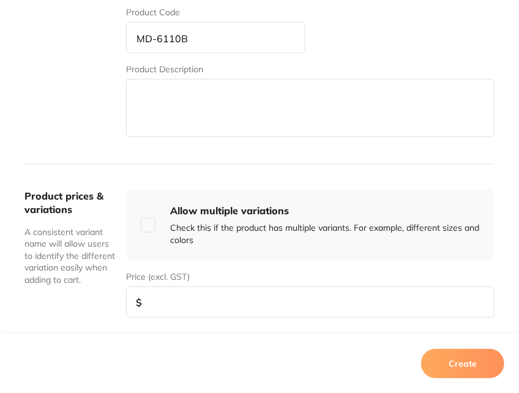
scroll to position [318, 0]
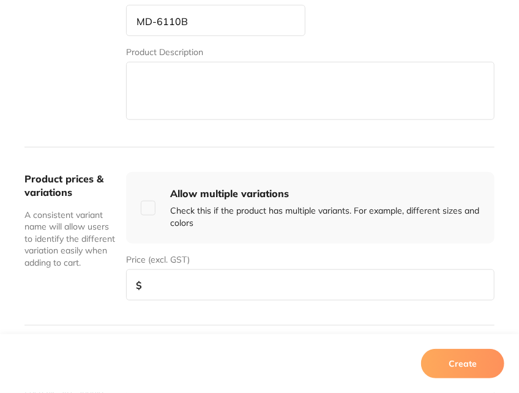
click at [226, 284] on input "number" at bounding box center [310, 284] width 368 height 31
type input "97.80"
click at [325, 309] on div "Product prices & variations A consistent variant name will allow users to ident…" at bounding box center [259, 236] width 470 height 179
click at [465, 359] on button "Create" at bounding box center [462, 363] width 83 height 29
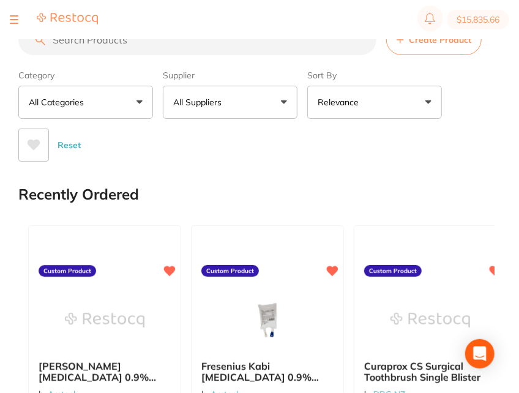
click at [467, 48] on button "Create Product" at bounding box center [433, 39] width 95 height 31
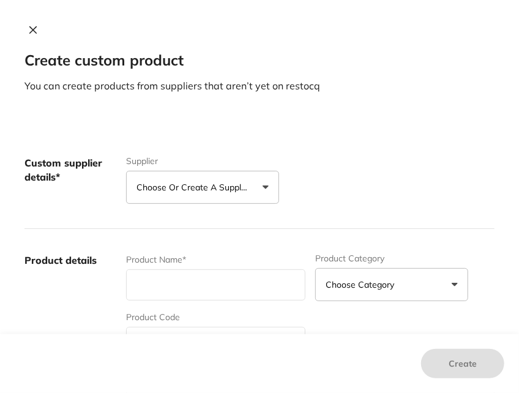
click at [224, 179] on button "Choose or create a supplier" at bounding box center [202, 187] width 153 height 33
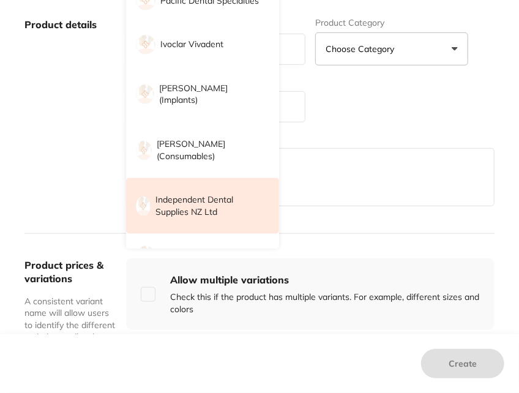
scroll to position [419, 0]
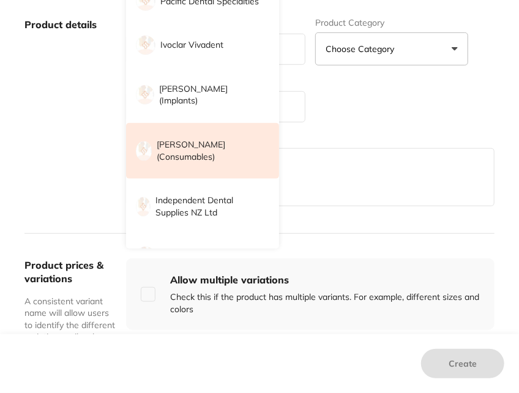
click at [214, 161] on p "Henry Schein Halas (consumables)" at bounding box center [209, 151] width 105 height 24
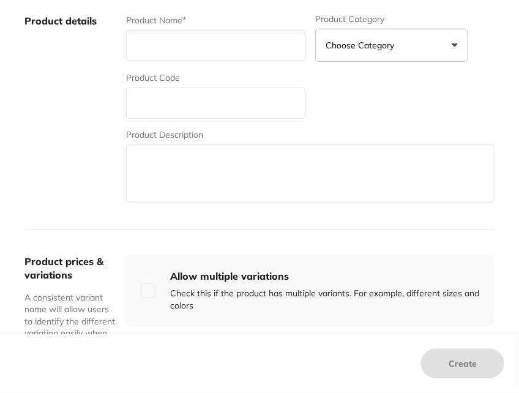
click at [404, 97] on div "Product Name* Product Category Choose Category 3d Printing Anaesthetic Articula…" at bounding box center [310, 109] width 368 height 191
click at [212, 45] on input "text" at bounding box center [215, 45] width 179 height 31
paste input "Henry Schein 20 tips for Calcium Hydroxide"
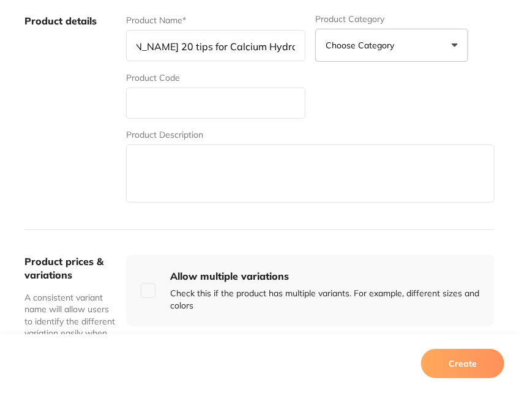
type input "Henry Schein 20 tips for Calcium Hydroxide"
click at [152, 110] on input "text" at bounding box center [215, 102] width 179 height 31
paste input "HS-9006282"
type input "HS-9006282"
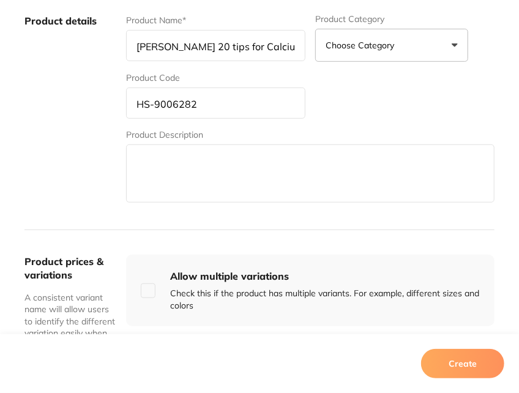
drag, startPoint x: 44, startPoint y: 151, endPoint x: 66, endPoint y: 166, distance: 26.8
click at [45, 152] on label "Product details" at bounding box center [70, 109] width 92 height 191
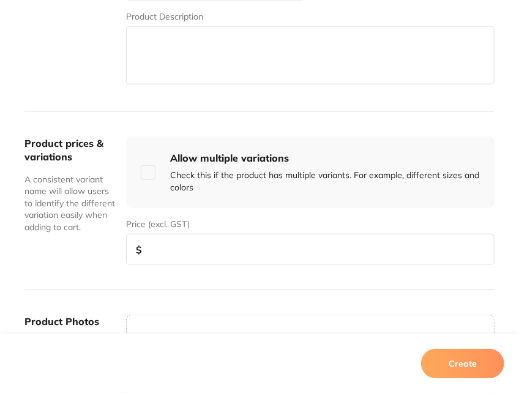
scroll to position [357, 0]
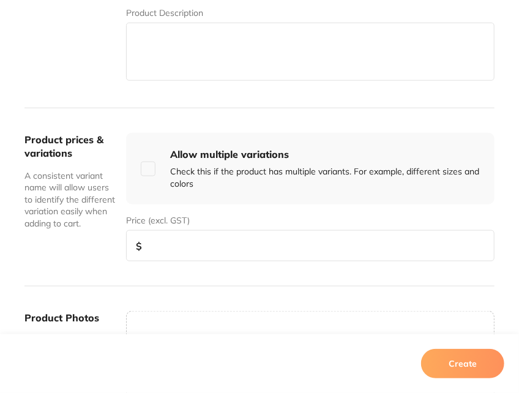
click at [220, 247] on input "number" at bounding box center [310, 245] width 368 height 31
type input "13.50"
click at [368, 278] on div "Product prices & variations A consistent variant name will allow users to ident…" at bounding box center [259, 197] width 470 height 179
click at [483, 359] on button "Create" at bounding box center [462, 363] width 83 height 29
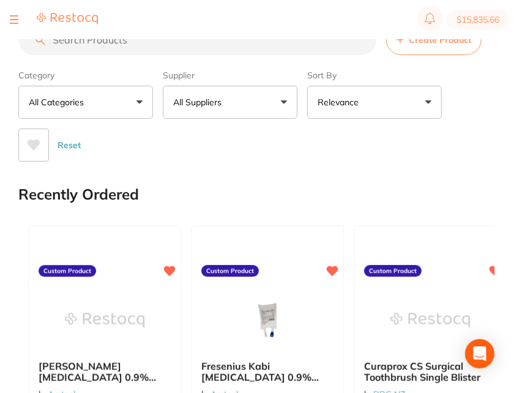
click at [316, 160] on div "Reset" at bounding box center [251, 140] width 466 height 43
click at [245, 102] on button "All Suppliers" at bounding box center [230, 102] width 135 height 33
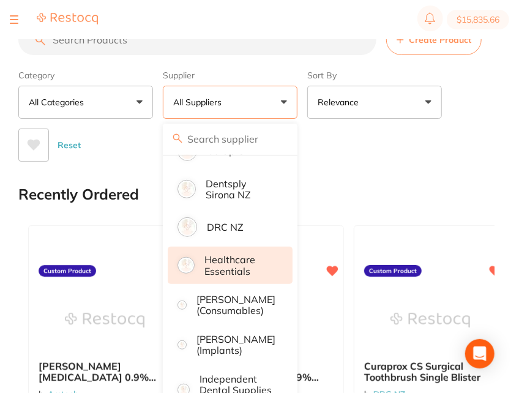
scroll to position [287, 0]
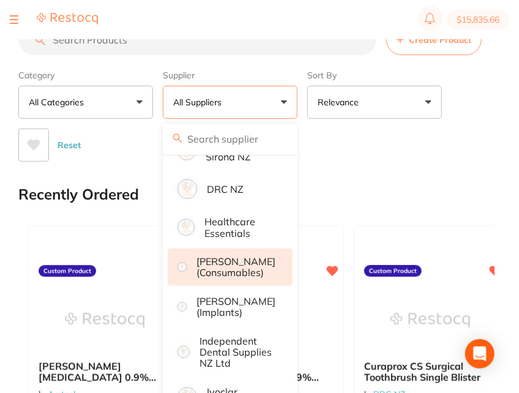
click at [242, 278] on p "Henry Schein Halas (consumables)" at bounding box center [235, 267] width 79 height 23
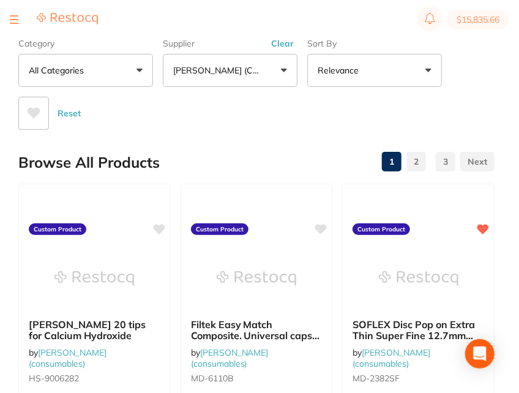
scroll to position [105, 0]
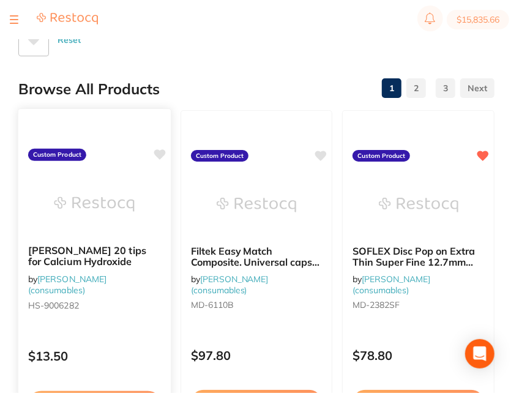
click at [155, 152] on icon at bounding box center [160, 154] width 12 height 10
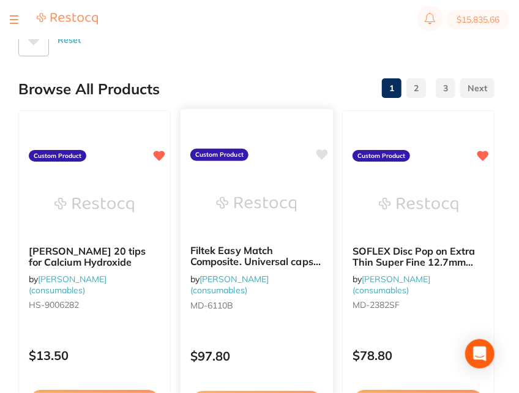
click at [319, 155] on icon at bounding box center [322, 154] width 12 height 10
click at [276, 51] on div "Reset" at bounding box center [251, 34] width 466 height 43
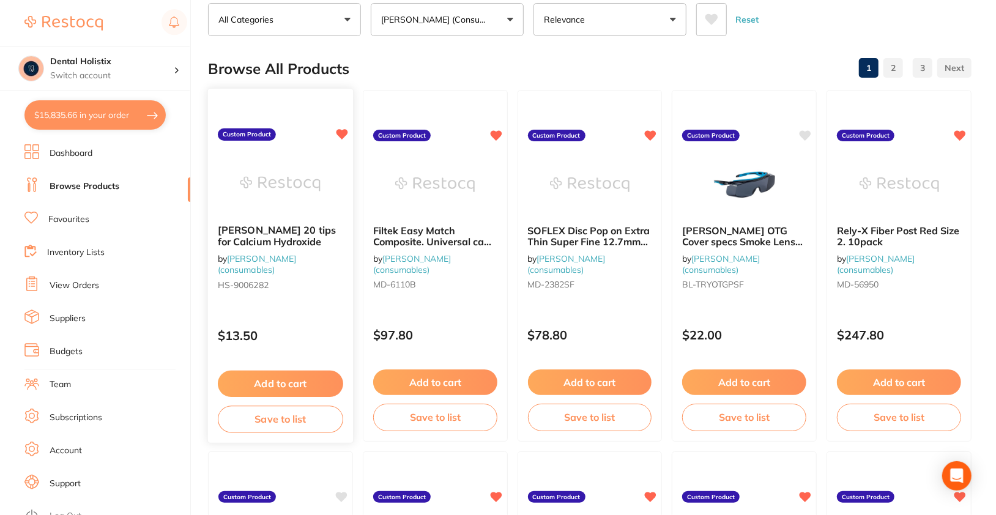
scroll to position [0, 0]
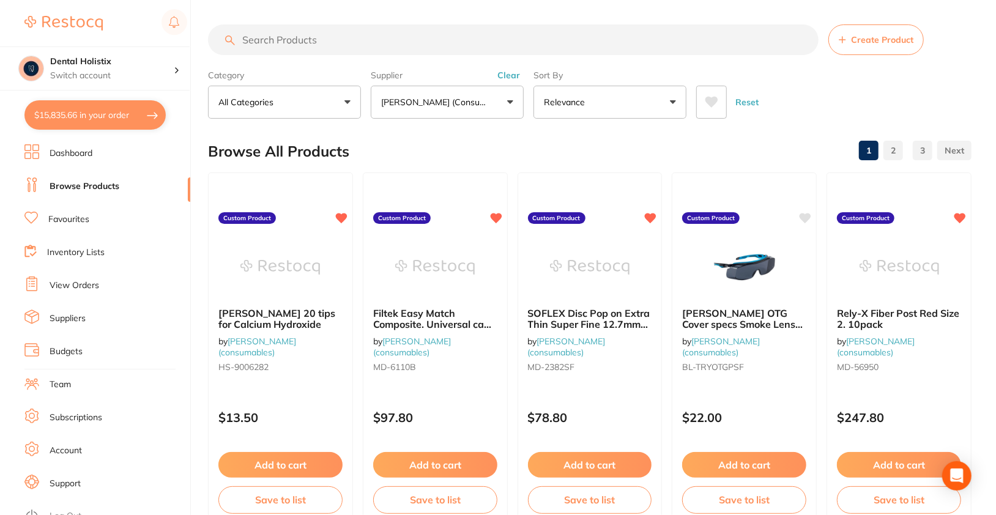
click at [509, 76] on button "Clear" at bounding box center [509, 75] width 30 height 11
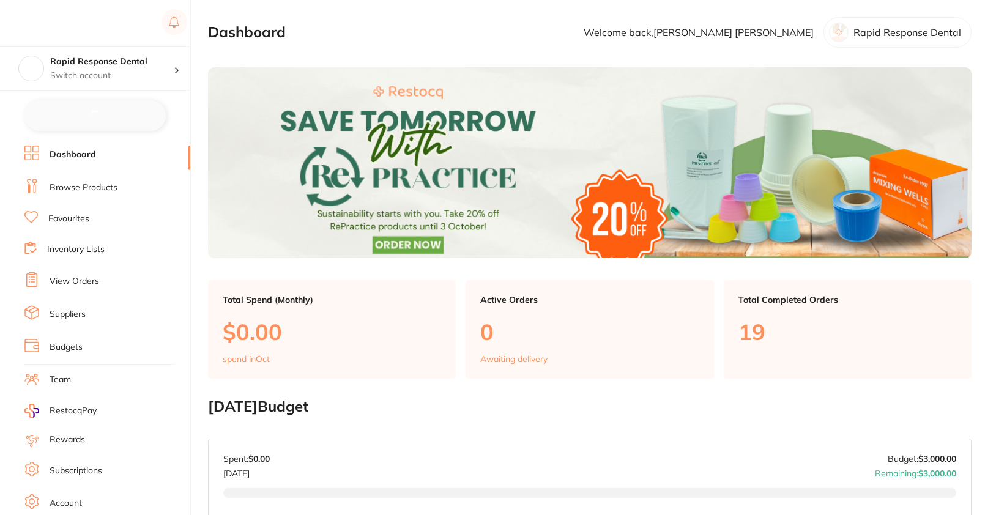
checkbox input "false"
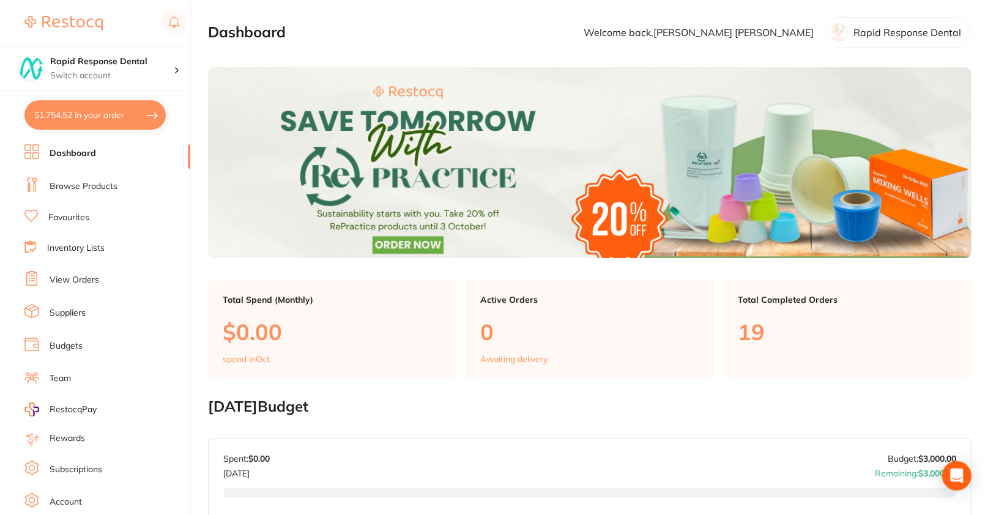
click at [100, 185] on link "Browse Products" at bounding box center [84, 186] width 68 height 12
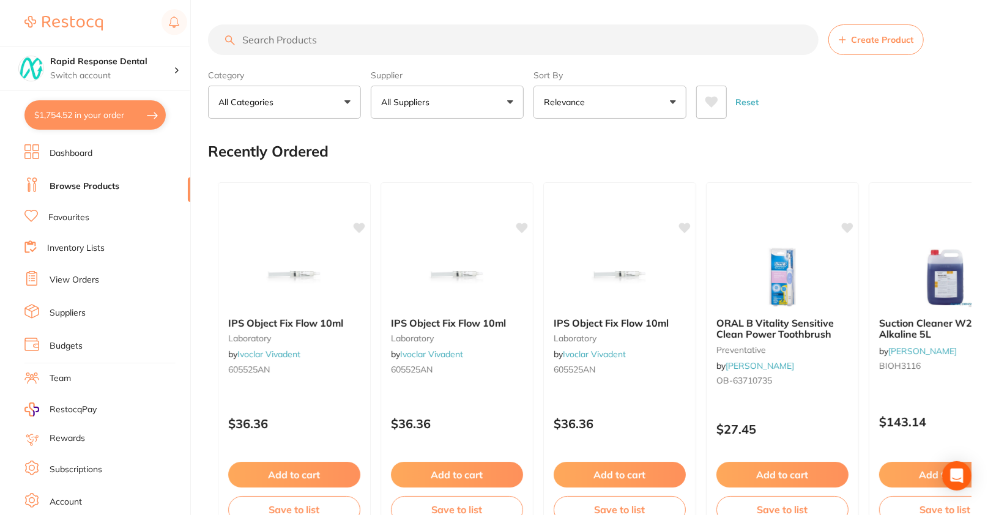
click at [480, 98] on button "All Suppliers" at bounding box center [447, 102] width 153 height 33
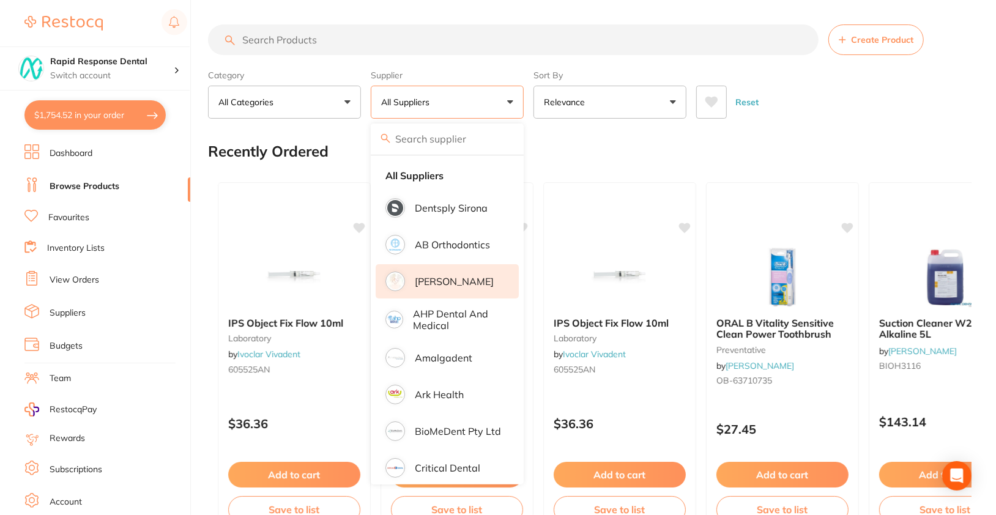
click at [440, 273] on li "[PERSON_NAME]" at bounding box center [446, 281] width 143 height 34
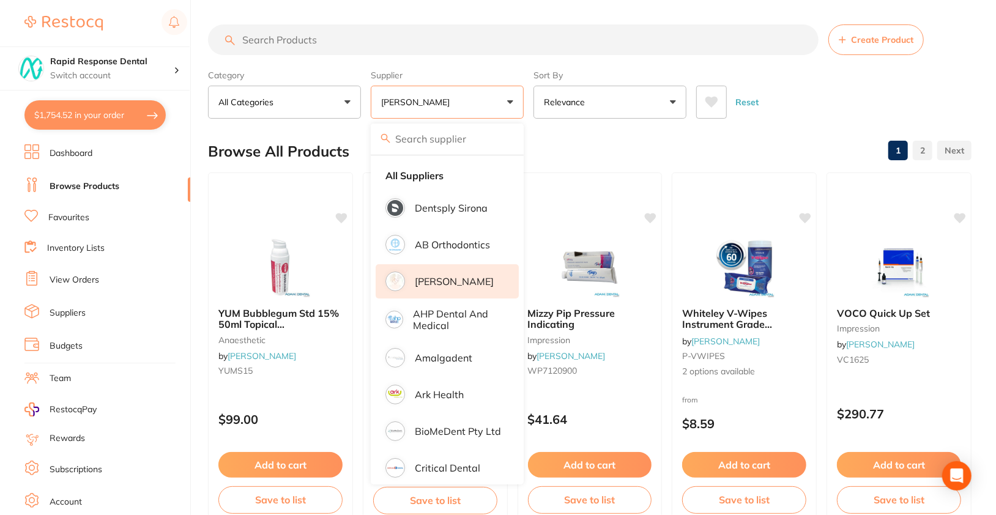
click at [942, 89] on div "Reset" at bounding box center [828, 97] width 265 height 43
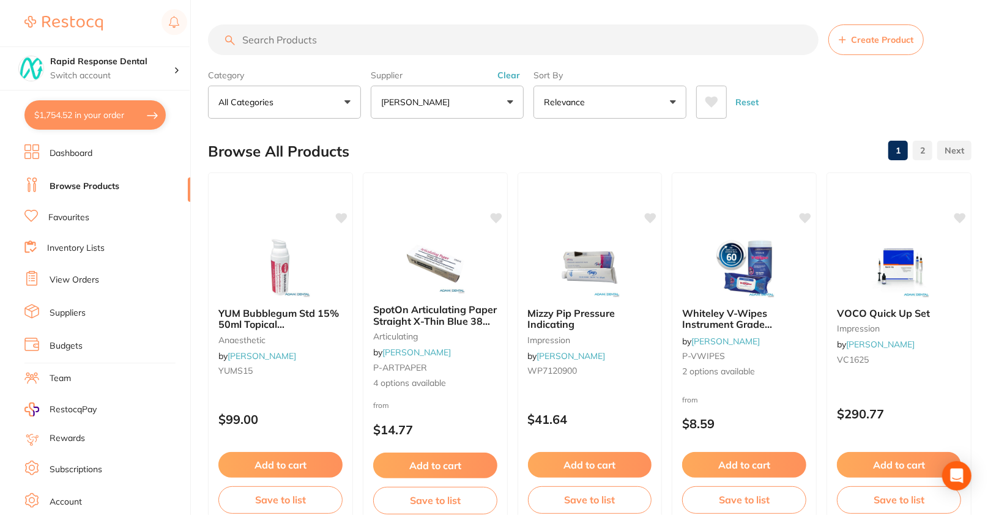
click at [857, 109] on div "Reset" at bounding box center [828, 97] width 265 height 43
click at [160, 65] on h4 "Rapid Response Dental" at bounding box center [112, 62] width 124 height 12
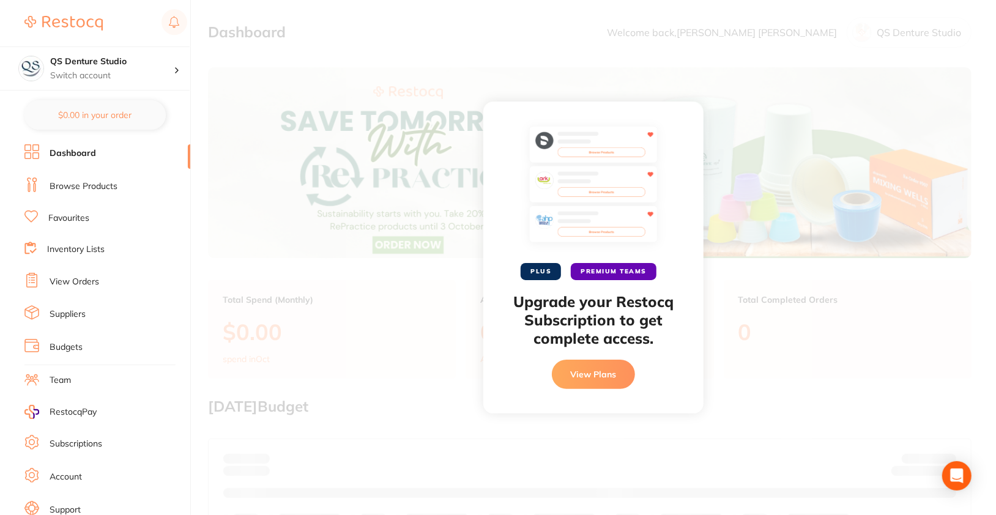
click at [349, 329] on div "PLUS PREMIUM TEAMS Upgrade your Restocq Subscription to get complete access. Vi…" at bounding box center [593, 257] width 805 height 515
click at [360, 322] on div "PLUS PREMIUM TEAMS Upgrade your Restocq Subscription to get complete access. Vi…" at bounding box center [593, 257] width 805 height 515
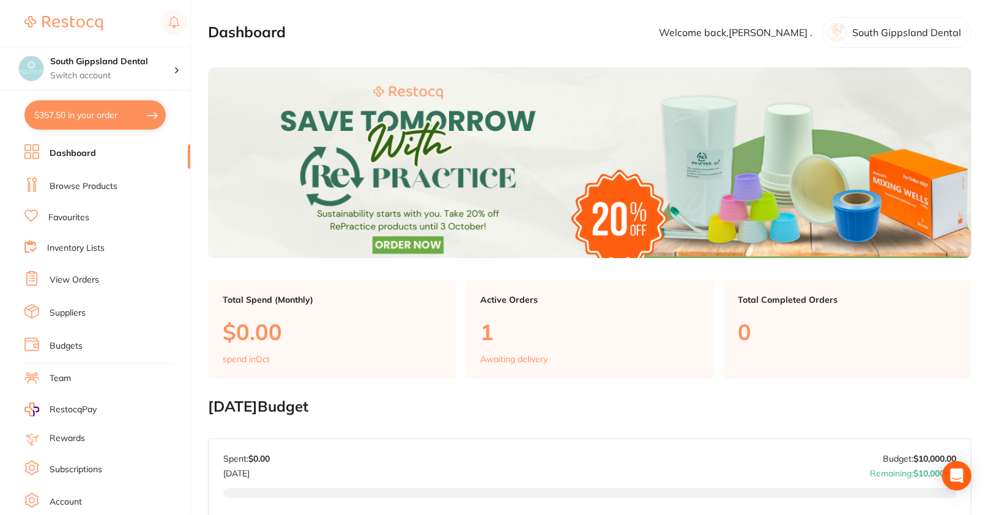
click at [86, 182] on link "Browse Products" at bounding box center [84, 186] width 68 height 12
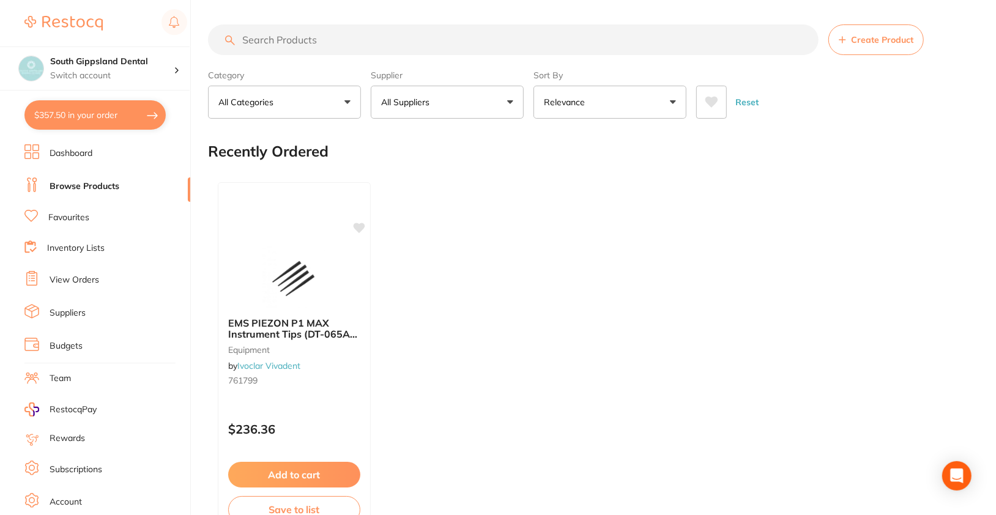
click at [475, 101] on button "All Suppliers" at bounding box center [447, 102] width 153 height 33
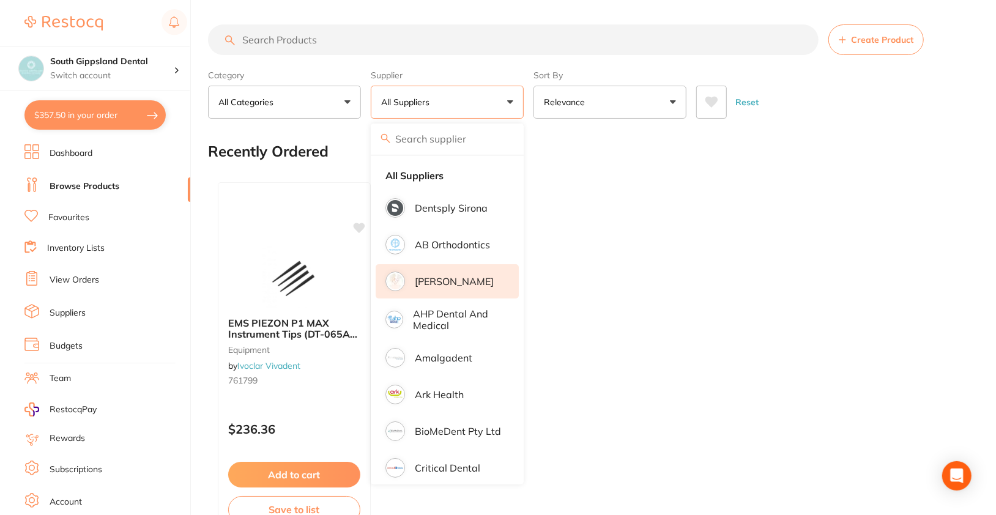
click at [461, 291] on li "[PERSON_NAME]" at bounding box center [446, 281] width 143 height 34
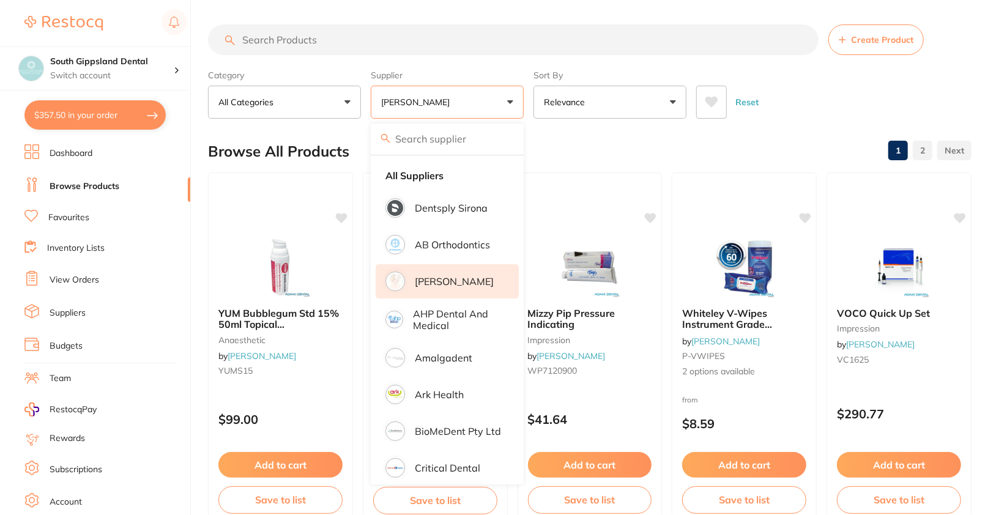
click at [927, 85] on div "Reset" at bounding box center [828, 97] width 265 height 43
